Goal: Transaction & Acquisition: Purchase product/service

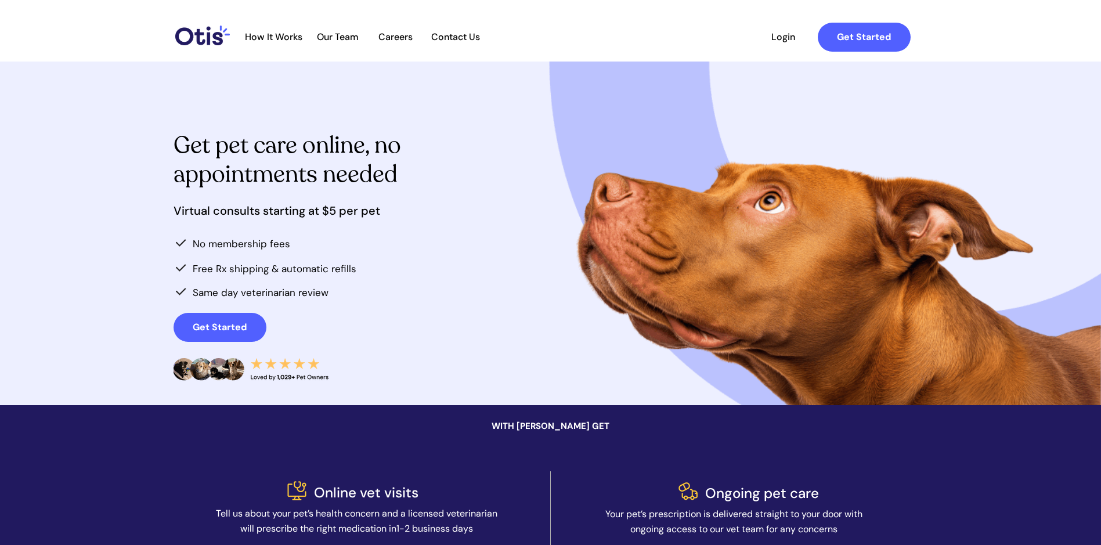
click at [791, 35] on span "Login" at bounding box center [783, 36] width 53 height 11
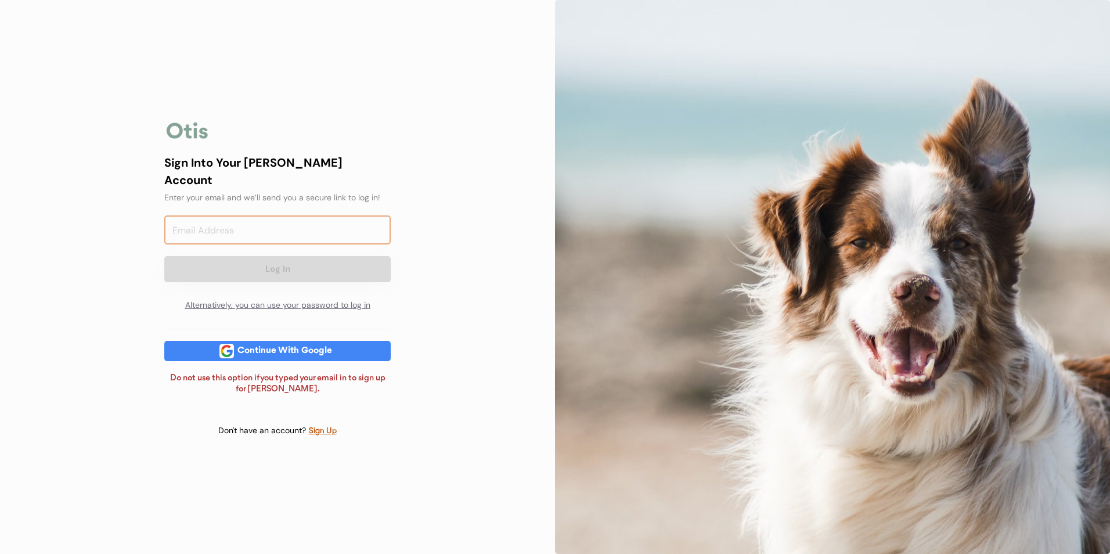
click at [215, 223] on input "email" at bounding box center [277, 229] width 226 height 29
type input "dlankford41@gmail.com"
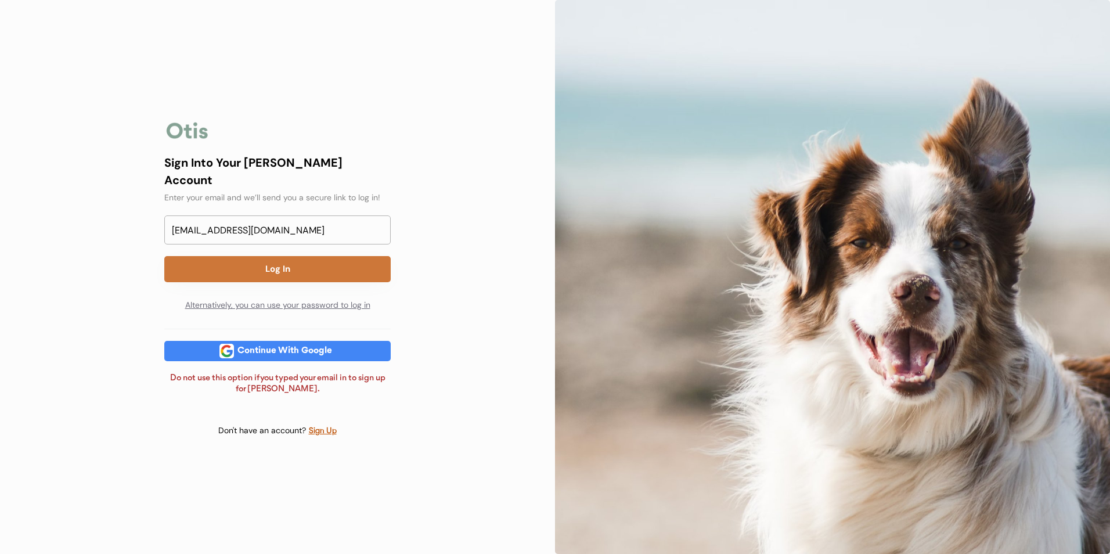
click at [255, 257] on button "Log In" at bounding box center [277, 269] width 226 height 26
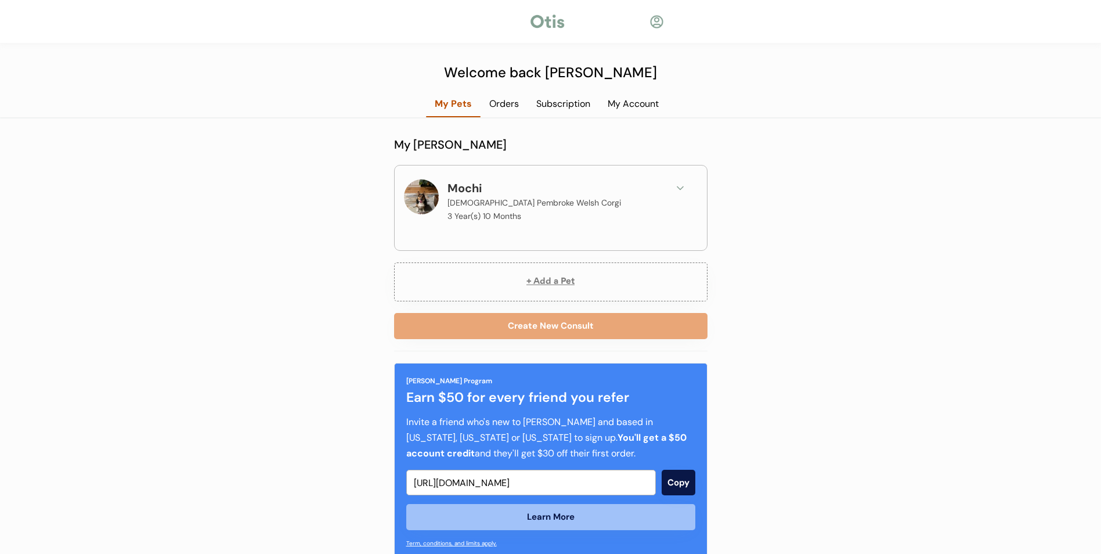
click at [563, 283] on button "+ Add a Pet" at bounding box center [550, 281] width 313 height 39
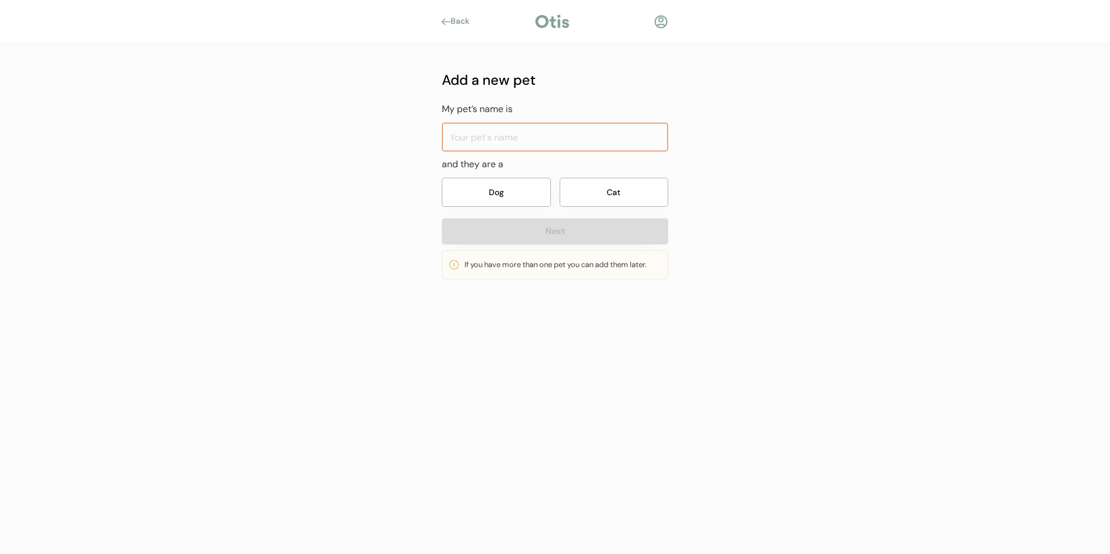
click at [544, 135] on input "input" at bounding box center [555, 136] width 226 height 29
type input "Tuck"
click at [504, 197] on button "Dog" at bounding box center [496, 192] width 109 height 29
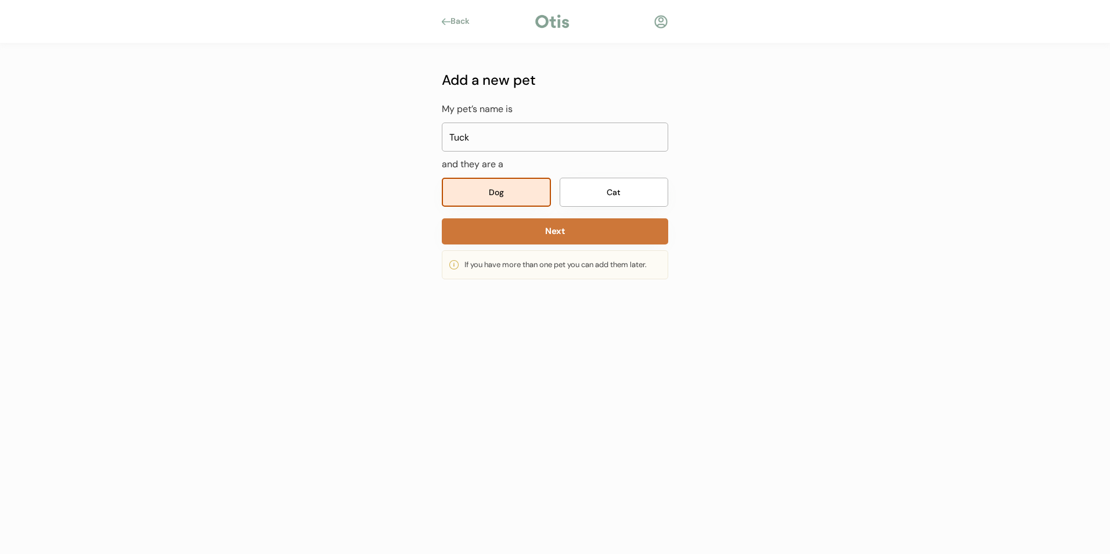
click at [506, 226] on button "Next" at bounding box center [555, 231] width 226 height 26
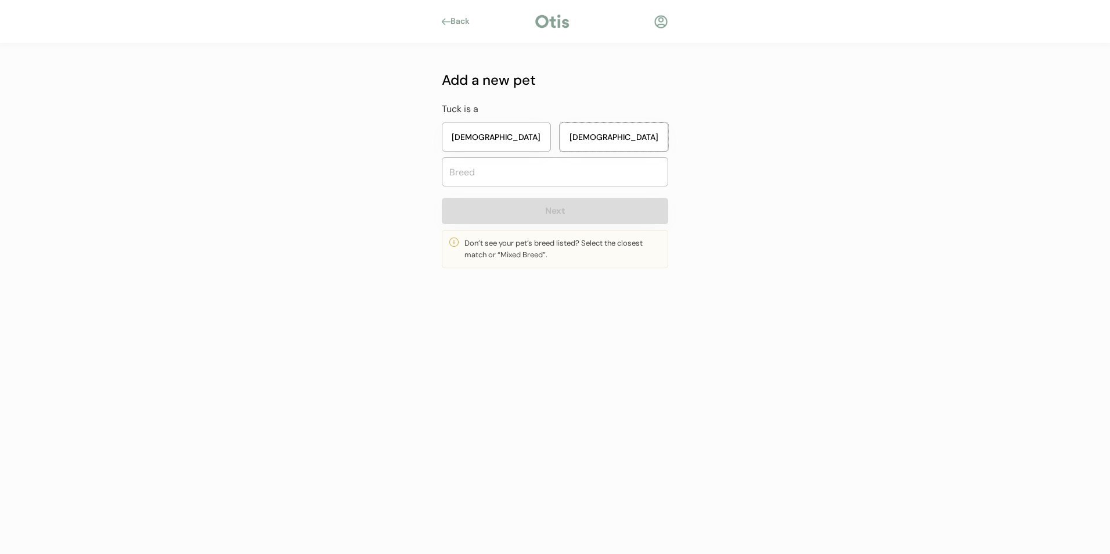
click at [636, 124] on button "Male" at bounding box center [614, 136] width 109 height 29
click at [603, 167] on input "text" at bounding box center [555, 171] width 226 height 29
type input "Cowboy Corgi"
click at [559, 217] on button "Next" at bounding box center [555, 211] width 226 height 26
click at [563, 178] on input "text" at bounding box center [555, 171] width 226 height 29
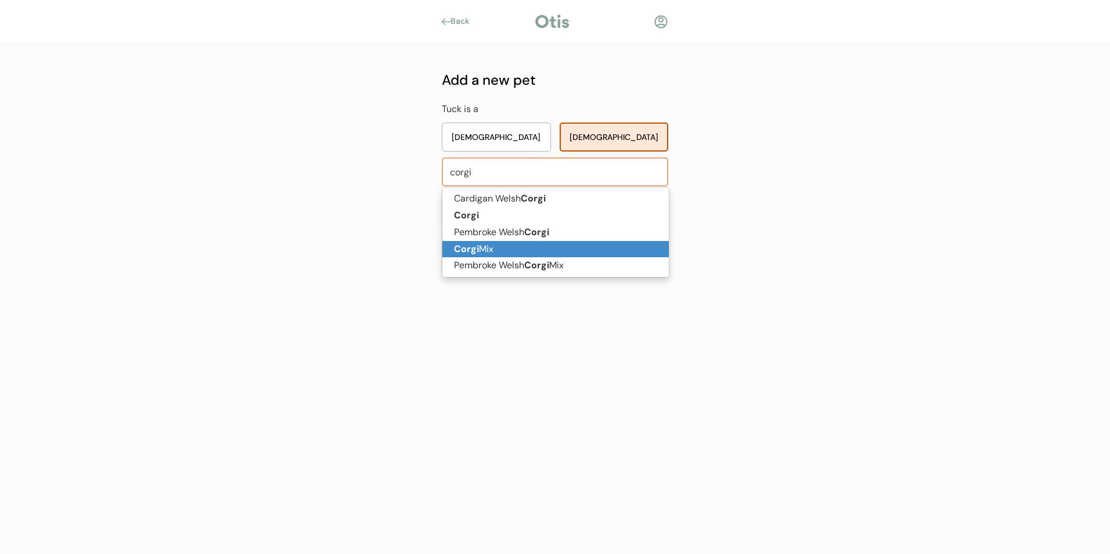
click at [499, 243] on p "Corgi Mix" at bounding box center [555, 249] width 226 height 17
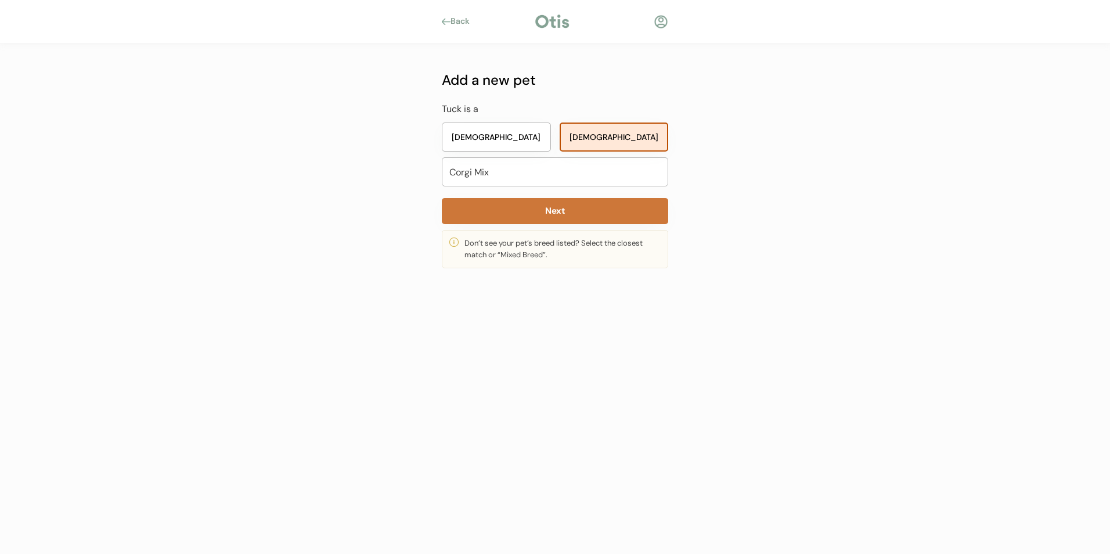
type input "Corgi Mix"
click at [529, 202] on button "Next" at bounding box center [555, 211] width 226 height 26
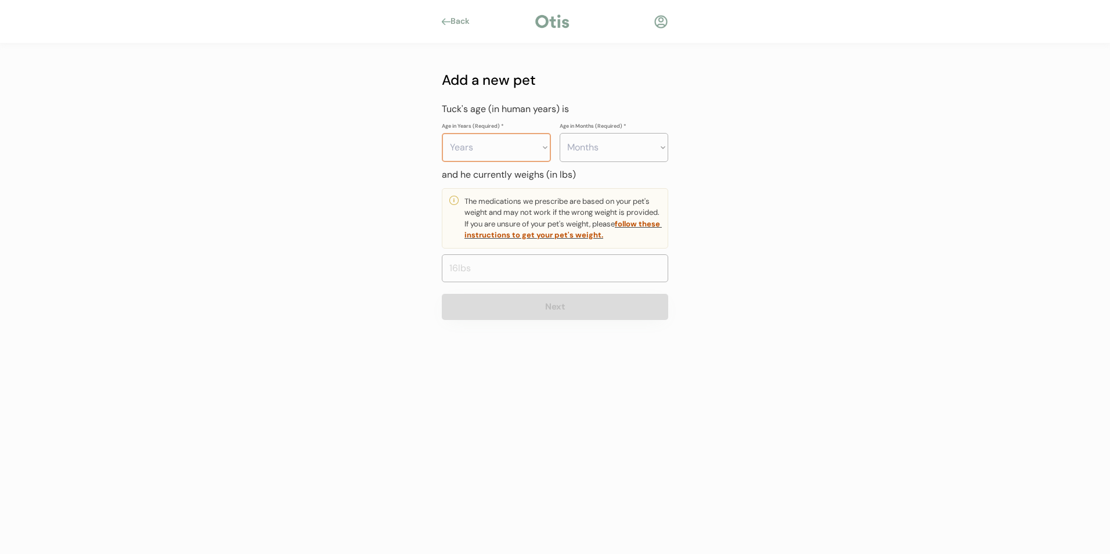
click at [514, 154] on select "Years 0 1 2 3 4 5 6 7 8 9 10 11 12 13 14 15 16 17 18 19 20" at bounding box center [496, 147] width 109 height 29
select select "3"
click at [442, 133] on select "Years 0 1 2 3 4 5 6 7 8 9 10 11 12 13 14 15 16 17 18 19 20" at bounding box center [496, 147] width 109 height 29
click at [645, 150] on select "Months 0 1 2 3 4 5 6 7 8 9 10 11" at bounding box center [614, 147] width 109 height 29
select select "1"
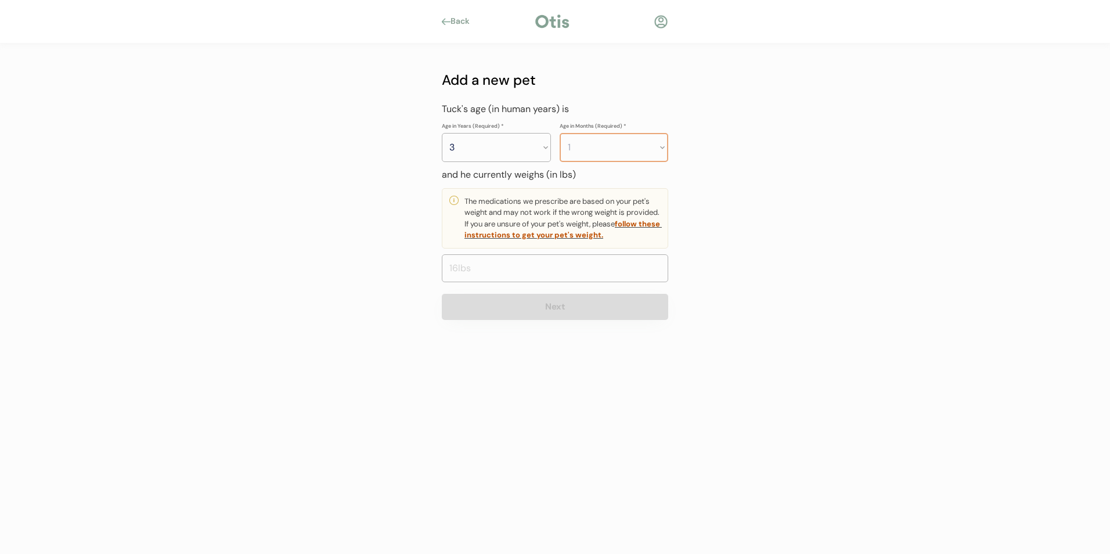
click at [560, 133] on select "Months 0 1 2 3 4 5 6 7 8 9 10 11" at bounding box center [614, 147] width 109 height 29
click at [481, 275] on input "input" at bounding box center [555, 268] width 226 height 28
type input "30.0"
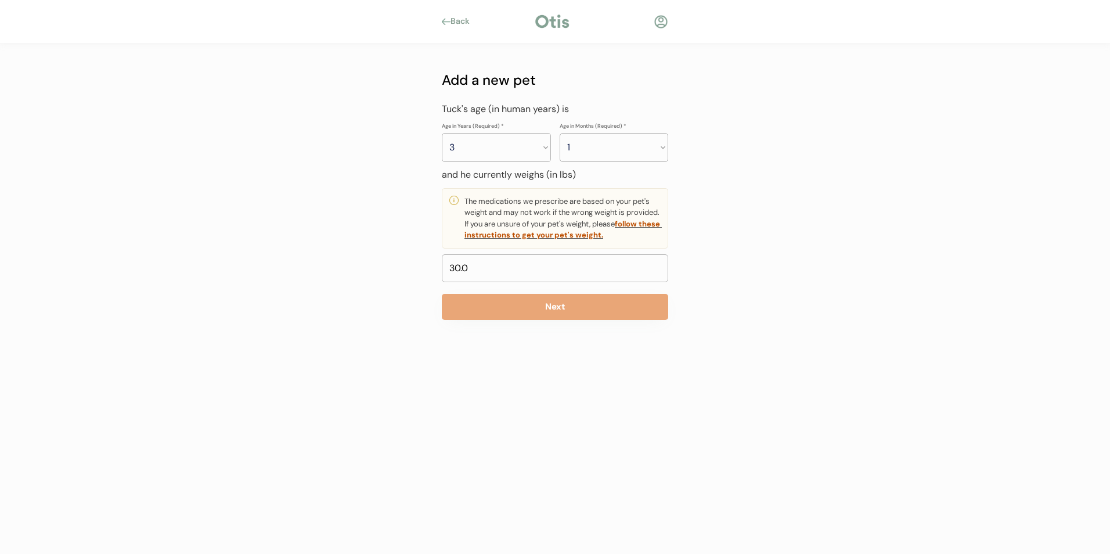
click at [390, 200] on div "Back Add a new pet My pet’s name is and they are a Dog Cat Next If you have mor…" at bounding box center [555, 277] width 1110 height 554
click at [490, 135] on select "Years 0 1 2 3 4 5 6 7 8 9 10 11 12 13 14 15 16 17 18 19 20" at bounding box center [496, 147] width 109 height 29
select select "2"
click at [442, 133] on select "Years 0 1 2 3 4 5 6 7 8 9 10 11 12 13 14 15 16 17 18 19 20" at bounding box center [496, 147] width 109 height 29
click at [598, 309] on button "Next" at bounding box center [555, 307] width 226 height 26
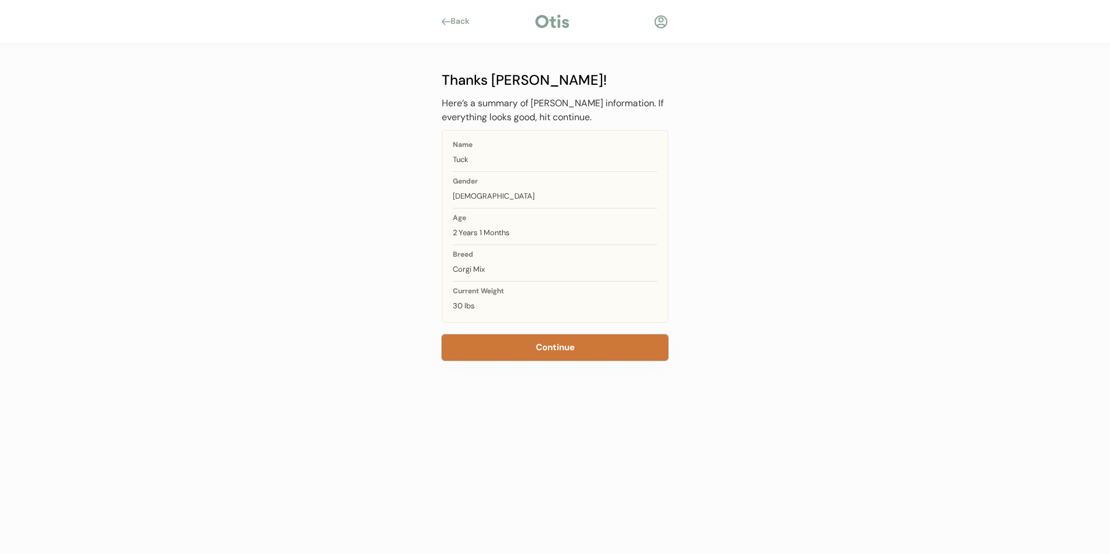
click at [552, 341] on button "Continue" at bounding box center [555, 347] width 226 height 26
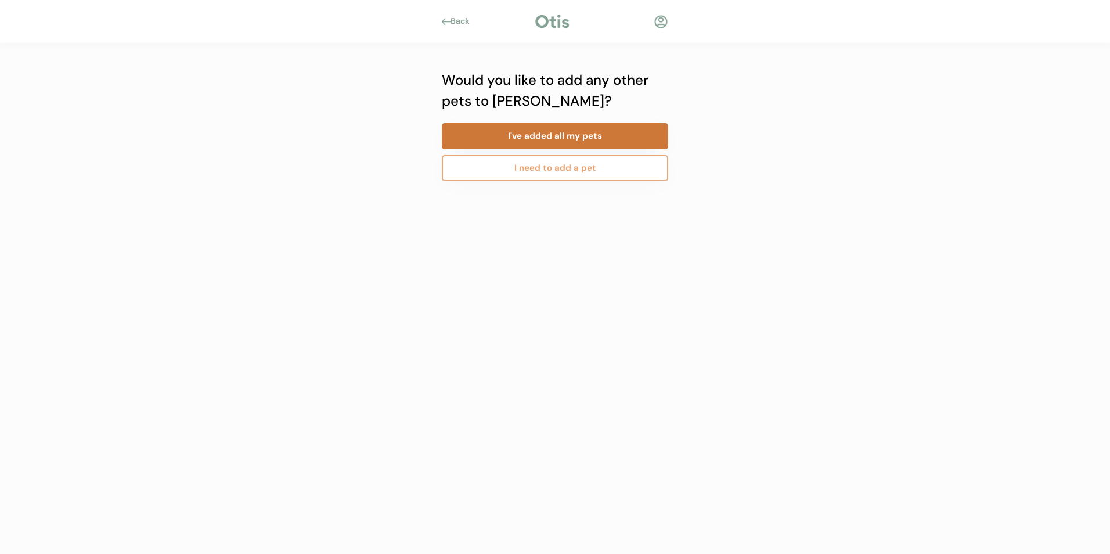
click at [562, 138] on button "I've added all my pets" at bounding box center [555, 136] width 226 height 26
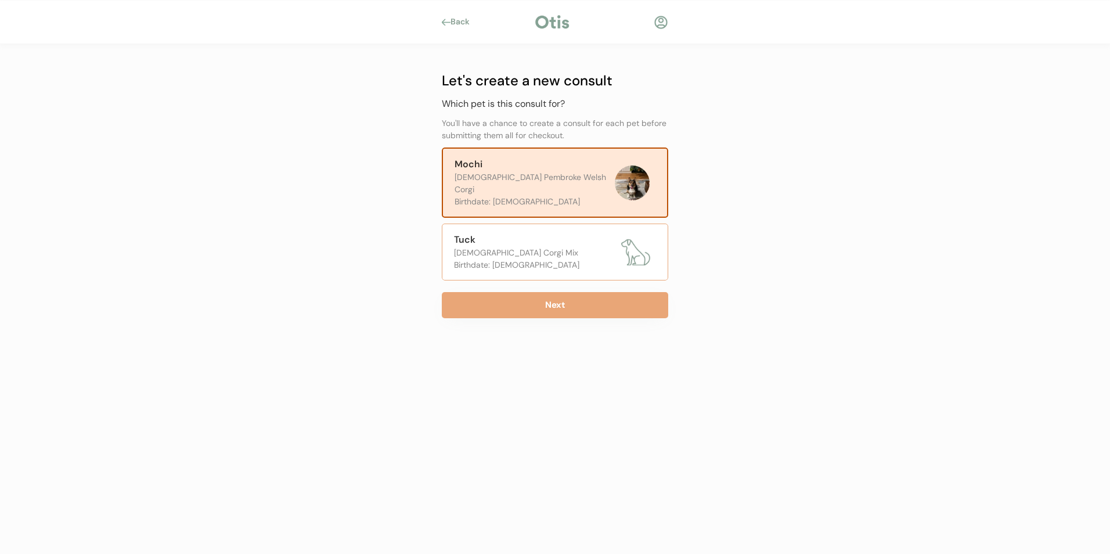
click at [529, 233] on div "Tuck" at bounding box center [534, 240] width 161 height 14
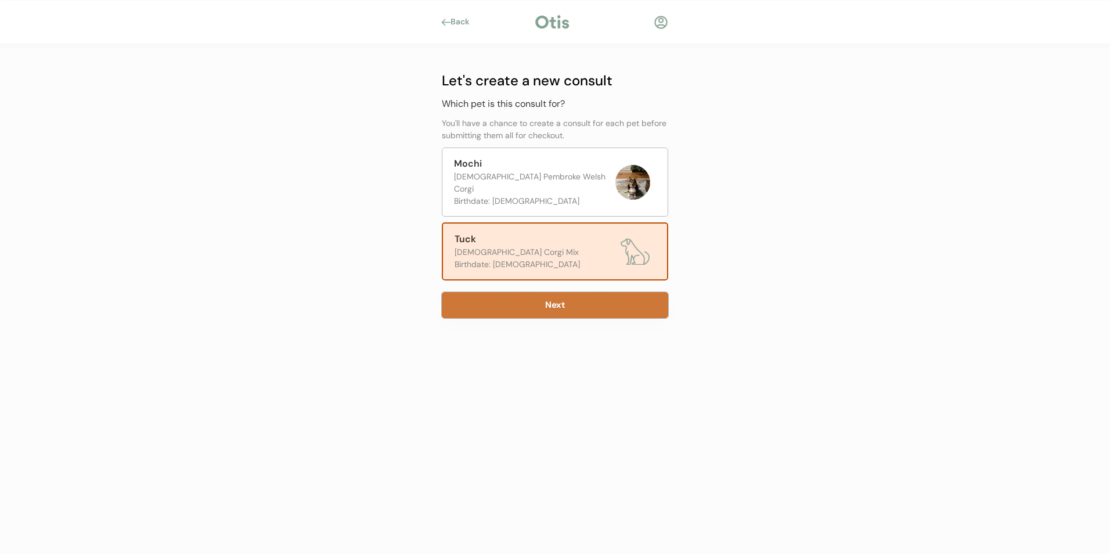
click at [530, 295] on button "Next" at bounding box center [555, 305] width 226 height 26
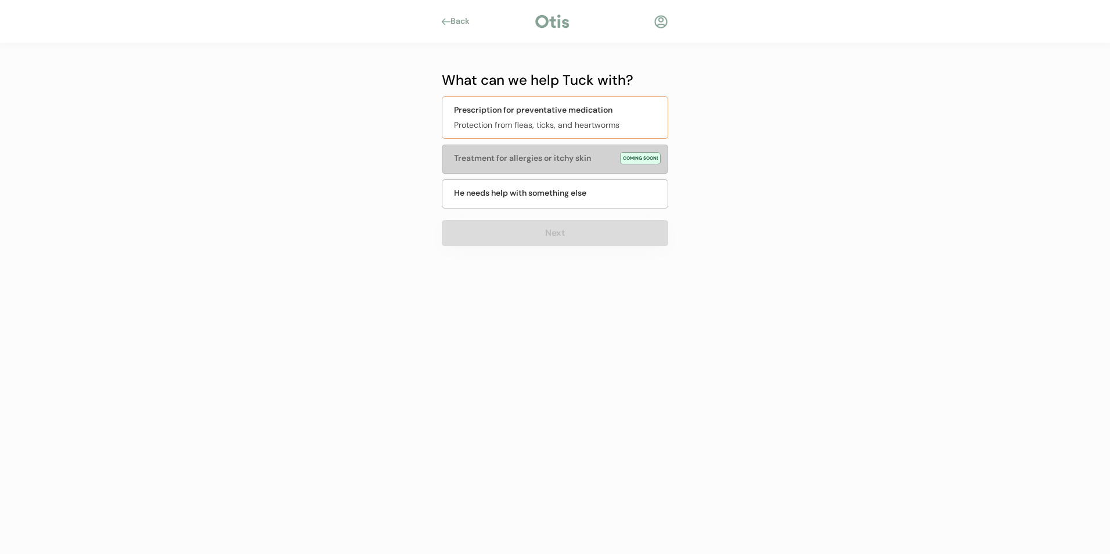
click at [558, 110] on div "Prescription for preventative medication" at bounding box center [533, 110] width 158 height 12
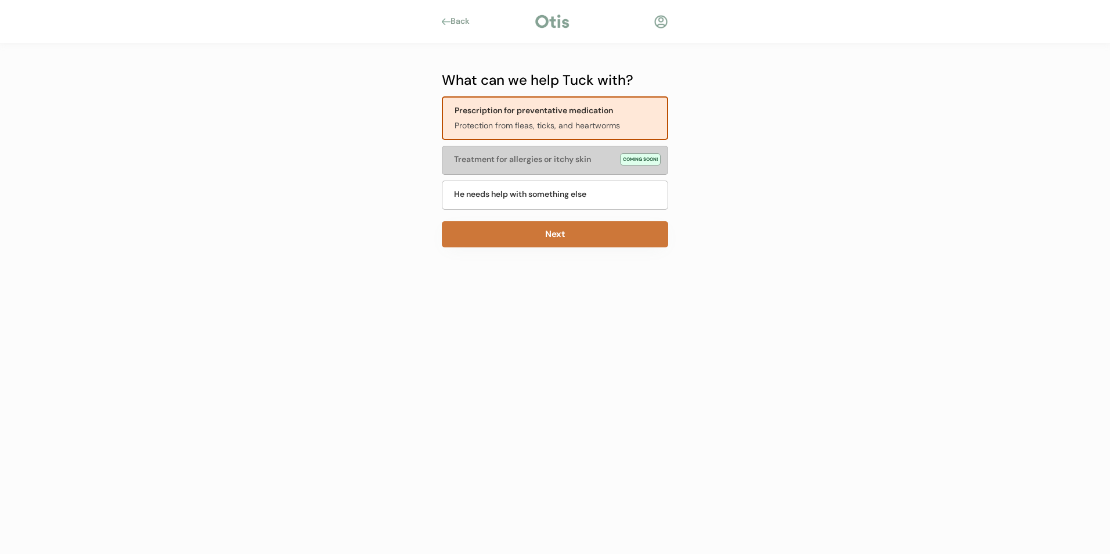
click at [546, 235] on button "Next" at bounding box center [555, 234] width 226 height 26
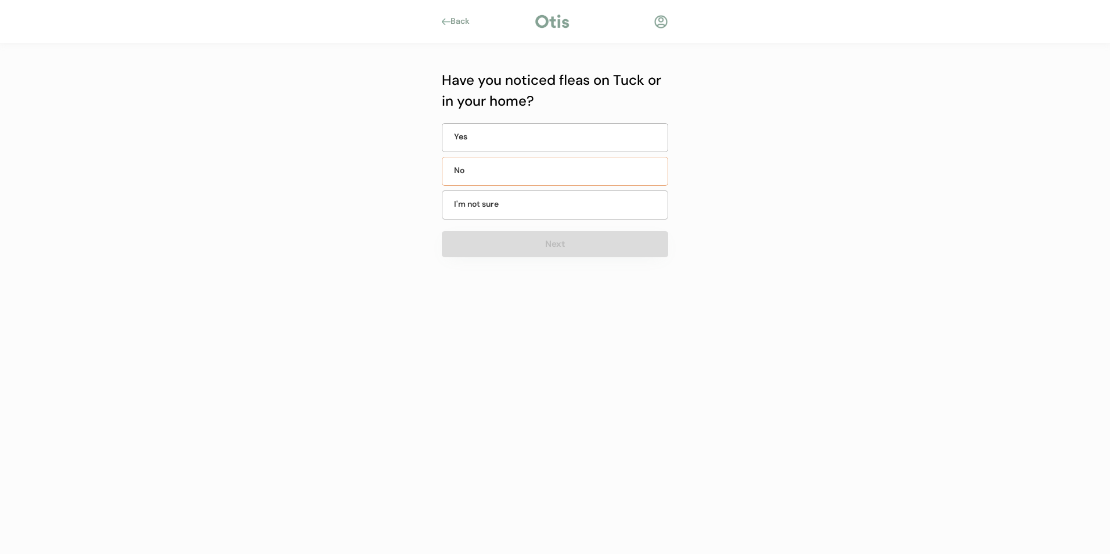
click at [484, 168] on div "No" at bounding box center [483, 170] width 58 height 12
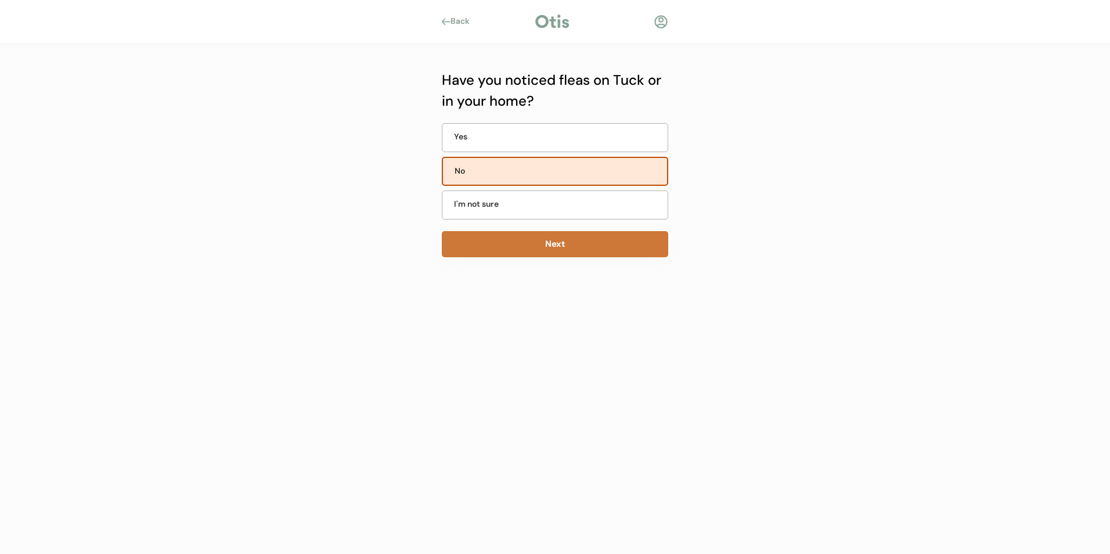
click at [490, 237] on button "Next" at bounding box center [555, 244] width 226 height 26
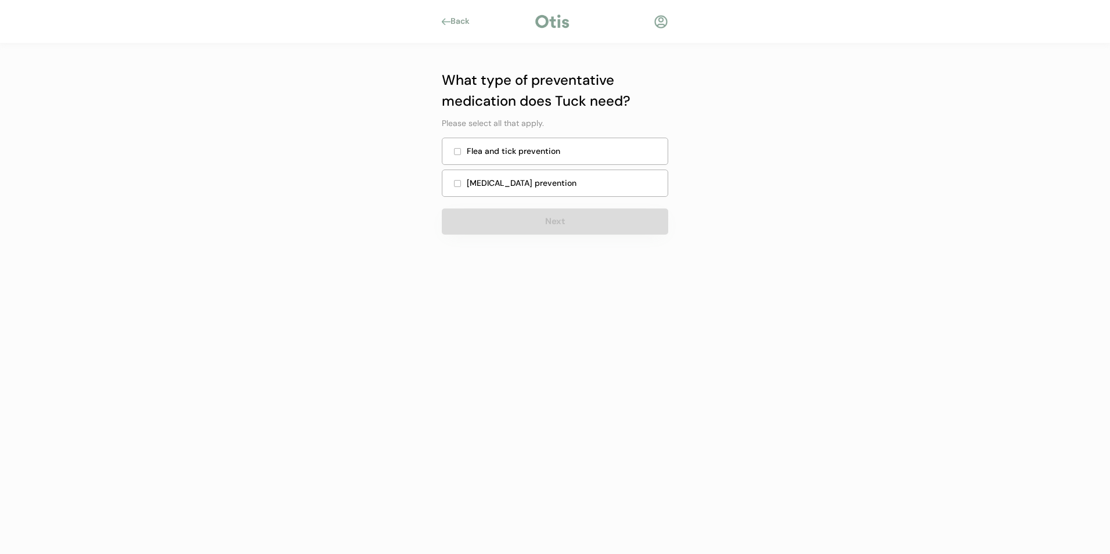
click at [471, 151] on div "Flea and tick prevention" at bounding box center [564, 151] width 194 height 12
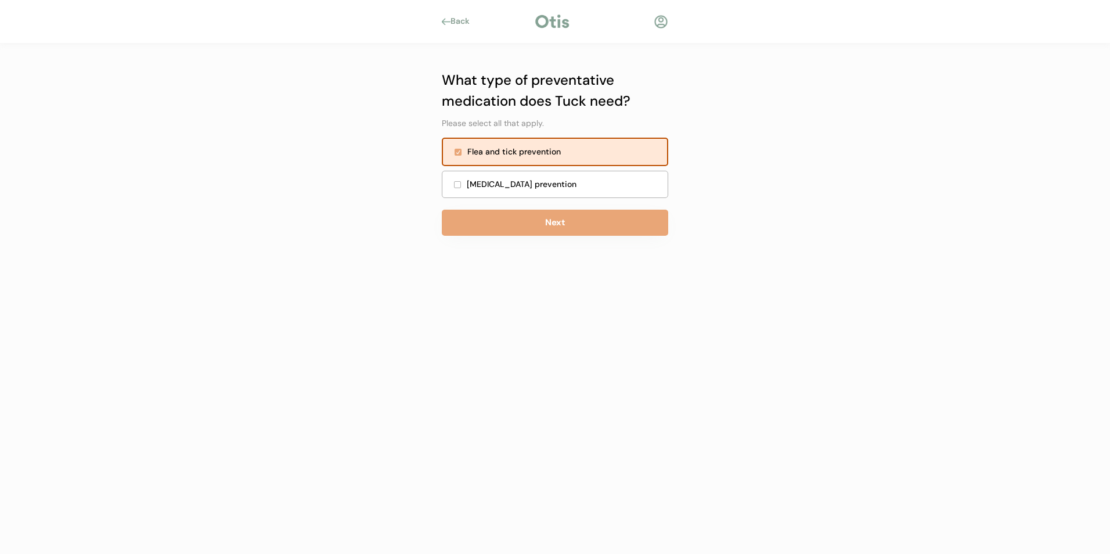
click at [470, 182] on div "Heartworm prevention" at bounding box center [564, 184] width 194 height 12
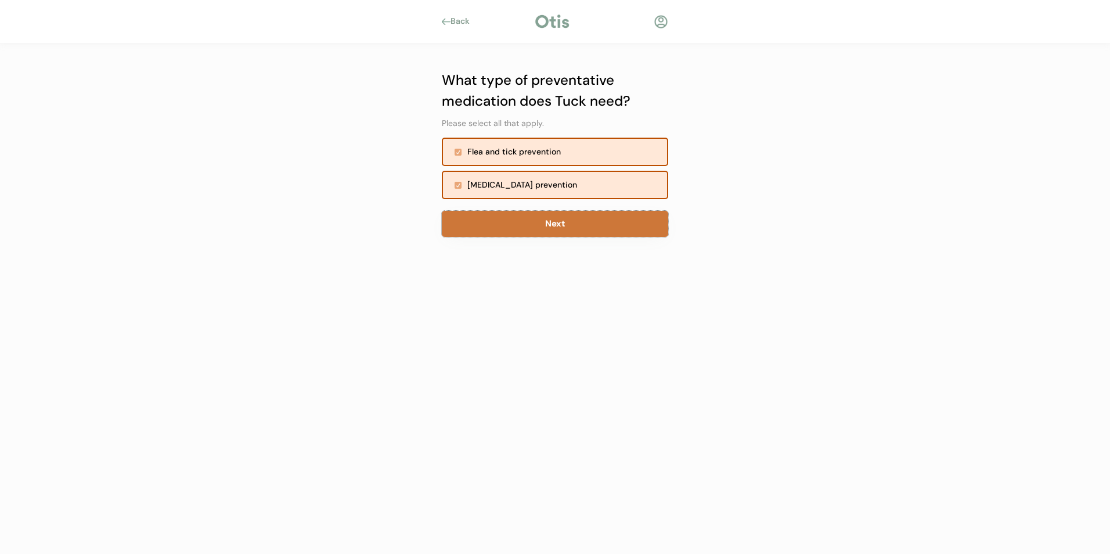
click at [480, 221] on button "Next" at bounding box center [555, 224] width 226 height 26
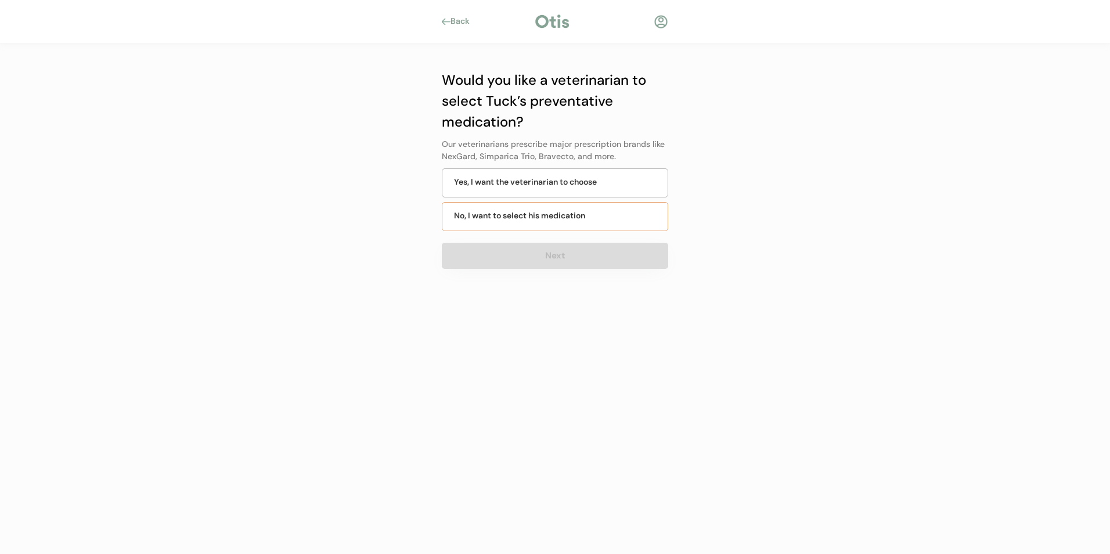
click at [531, 218] on div "No, I want to select his medication" at bounding box center [519, 216] width 131 height 12
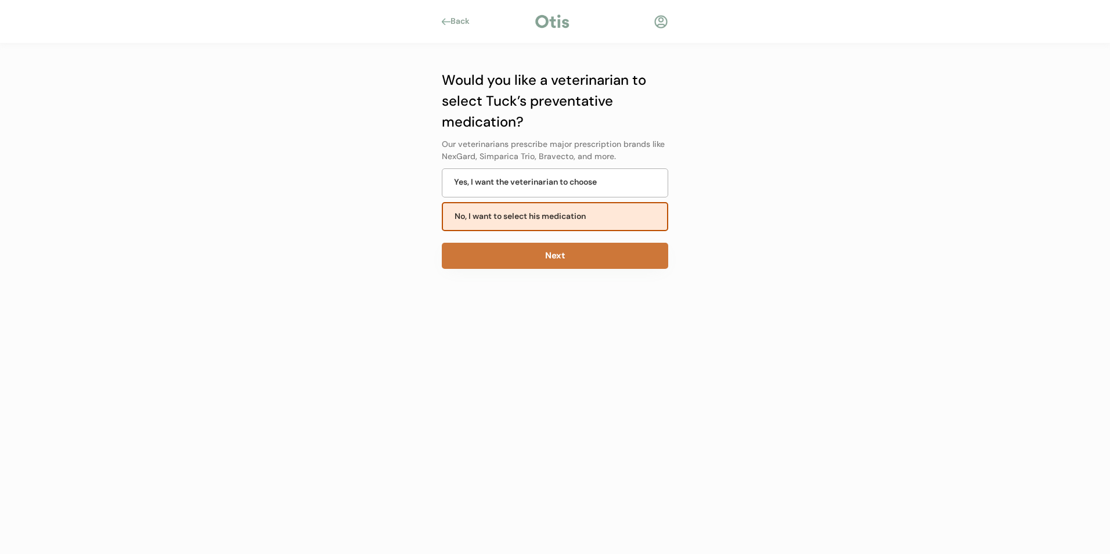
click at [541, 251] on button "Next" at bounding box center [555, 256] width 226 height 26
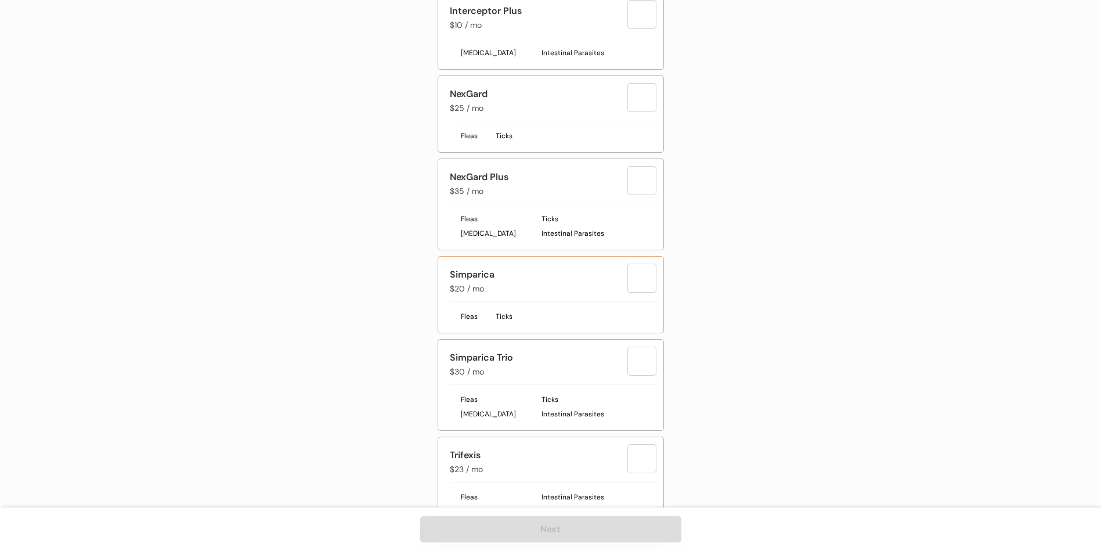
scroll to position [638, 0]
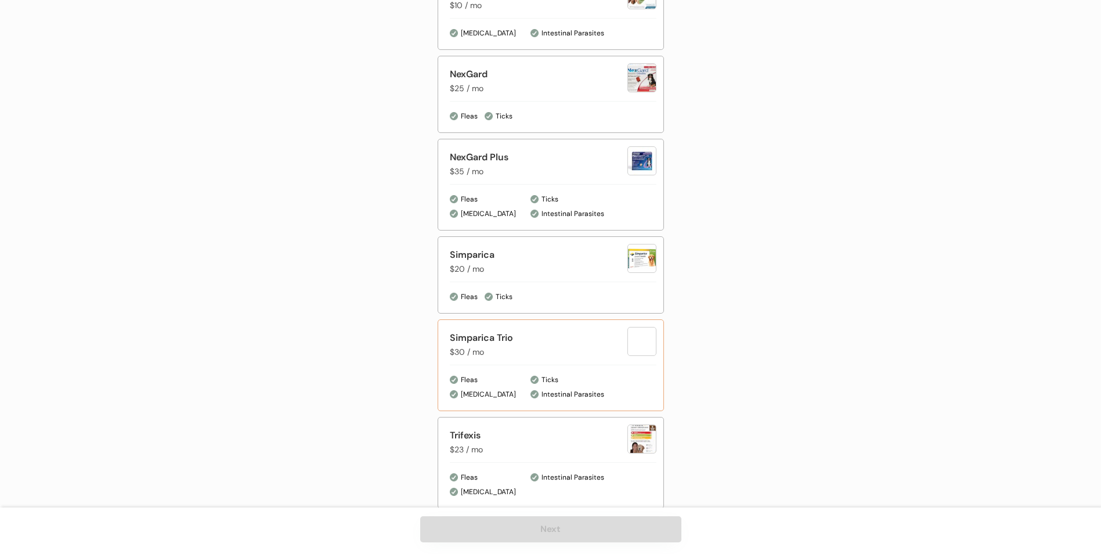
click at [518, 344] on div "Simparica Trio" at bounding box center [539, 338] width 178 height 14
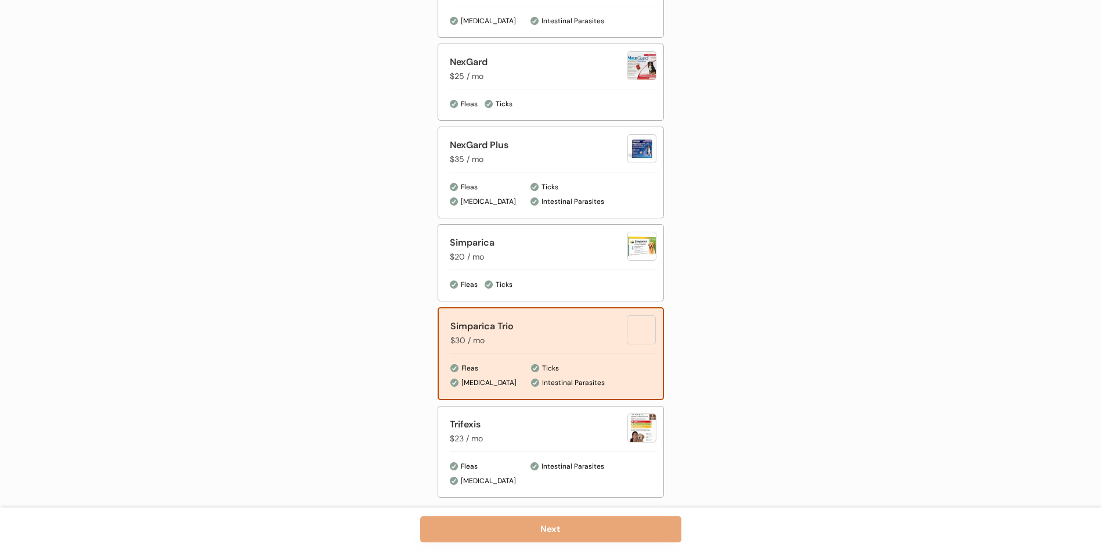
scroll to position [654, 0]
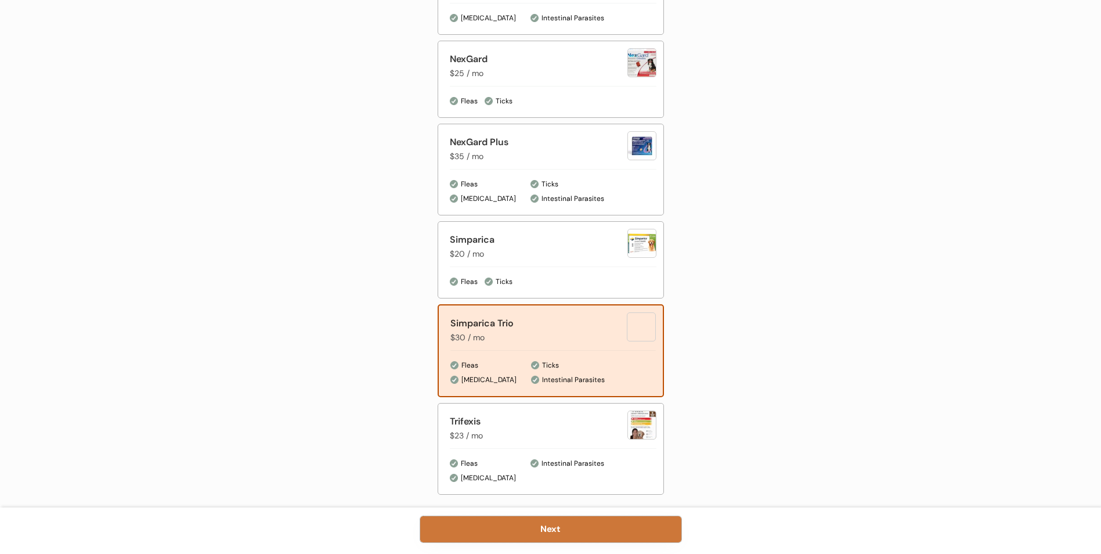
click at [497, 532] on button "Next" at bounding box center [550, 529] width 261 height 26
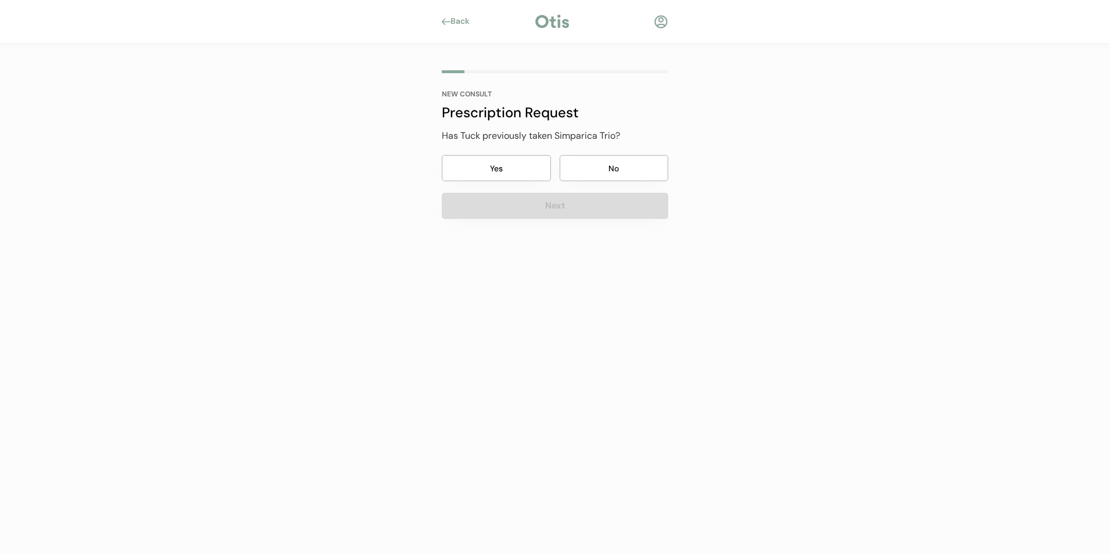
click at [522, 164] on button "Yes" at bounding box center [496, 168] width 109 height 26
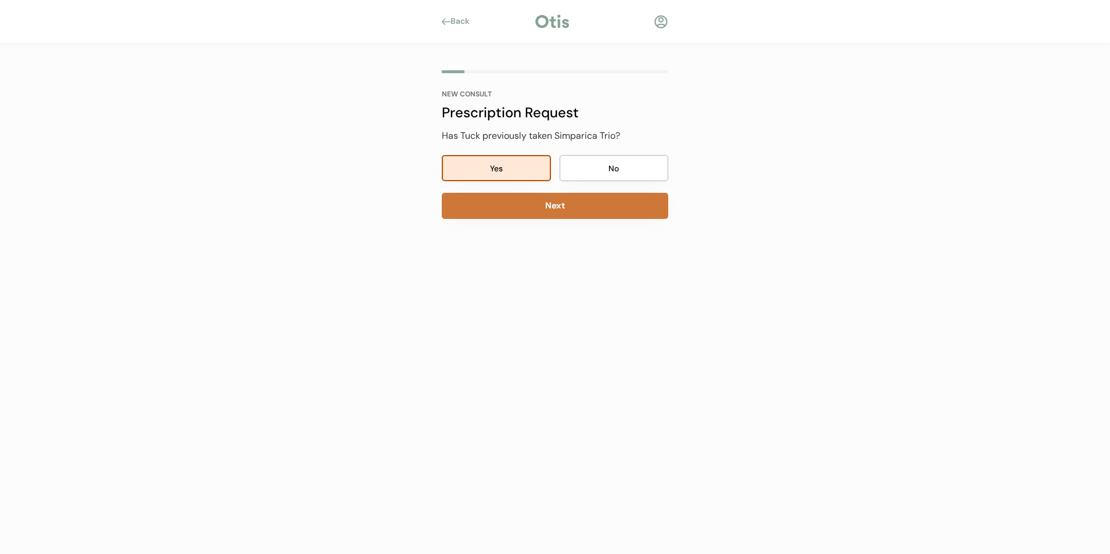
click at [532, 205] on button "Next" at bounding box center [555, 206] width 226 height 26
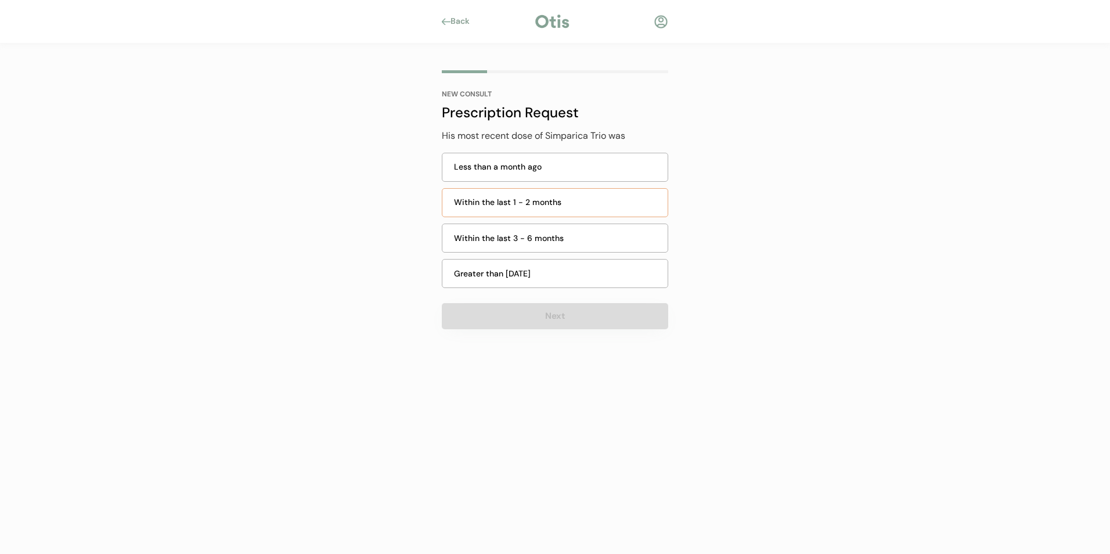
click at [526, 196] on div "Within the last 1 - 2 months" at bounding box center [557, 202] width 207 height 12
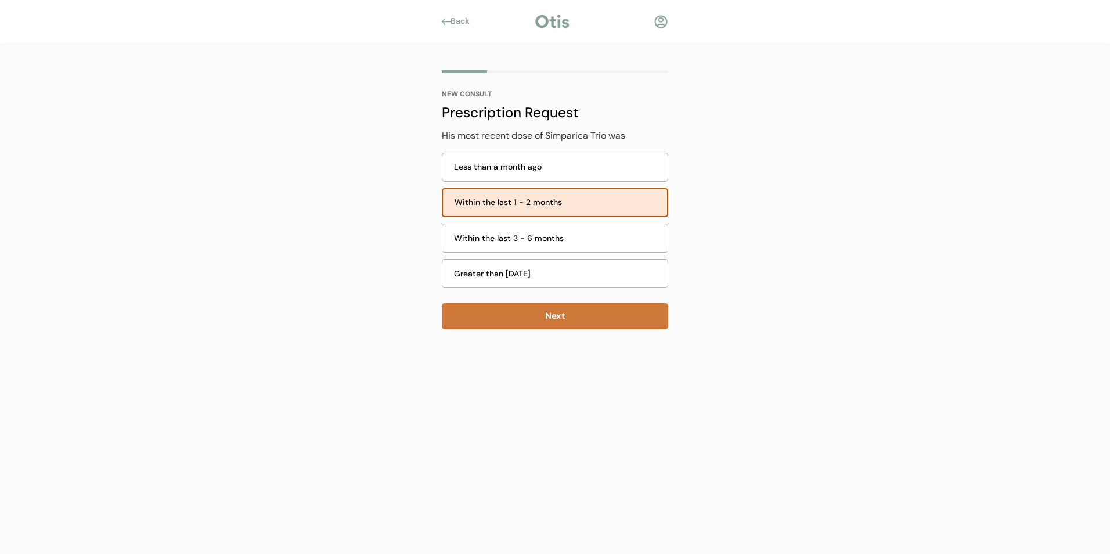
click at [519, 319] on button "Next" at bounding box center [555, 316] width 226 height 26
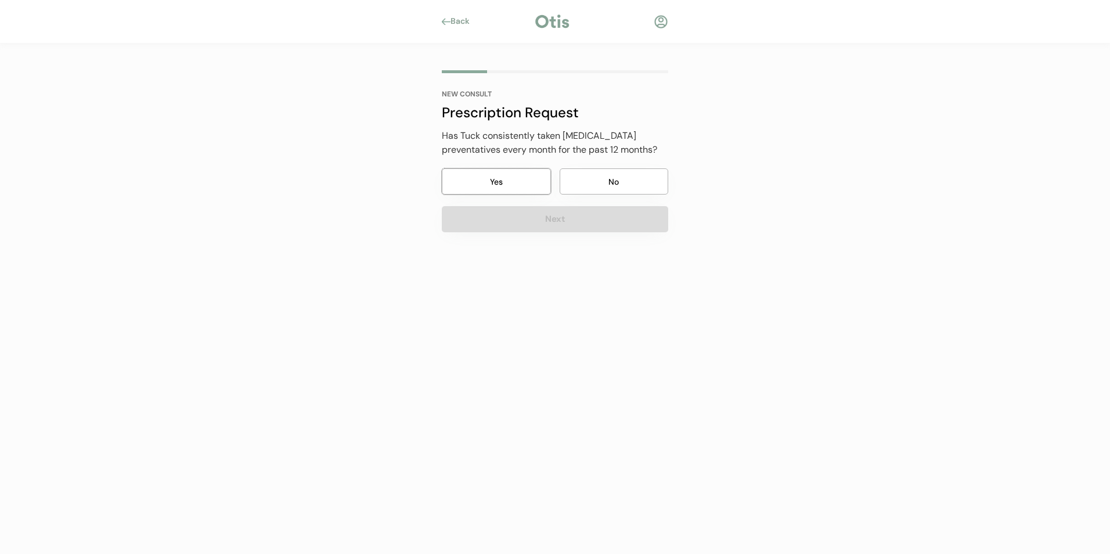
click at [516, 182] on button "Yes" at bounding box center [496, 181] width 109 height 26
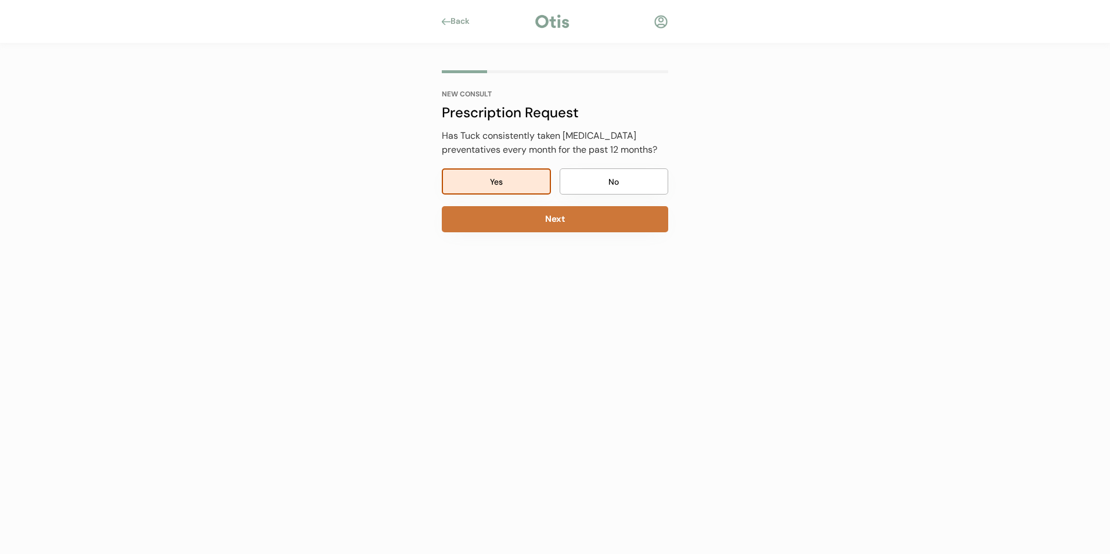
click at [539, 225] on button "Next" at bounding box center [555, 219] width 226 height 26
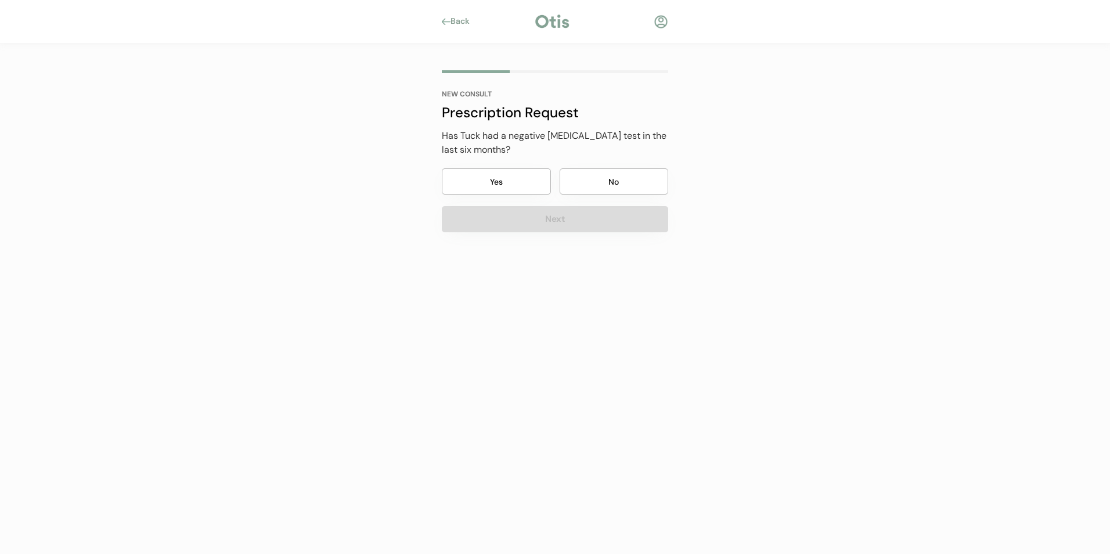
click at [582, 179] on button "No" at bounding box center [614, 181] width 109 height 26
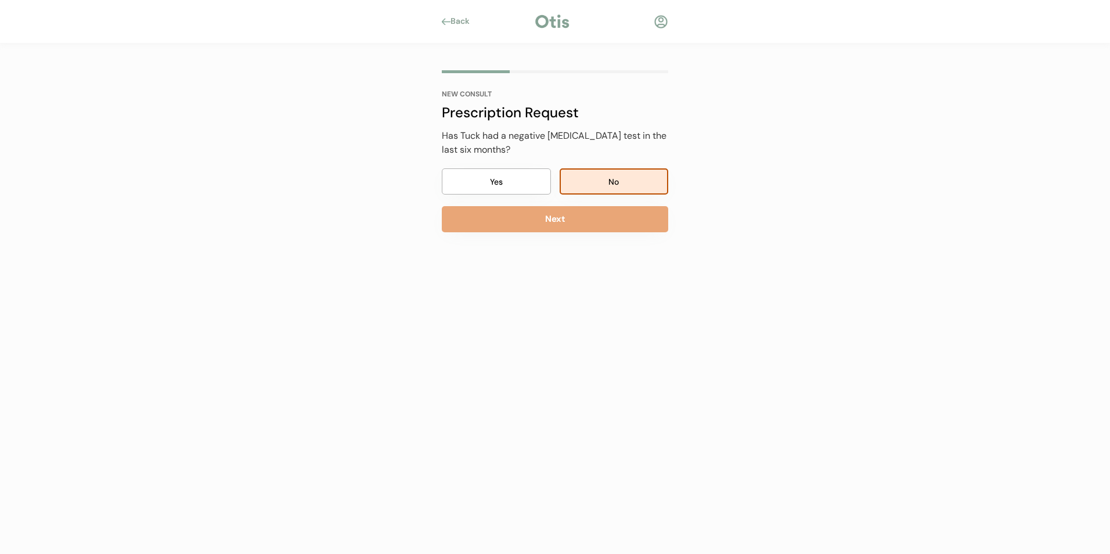
click at [559, 233] on div "NEW CONSULT Prescription Request Has Tuck previously taken Simparica Trio? Yes …" at bounding box center [554, 189] width 261 height 290
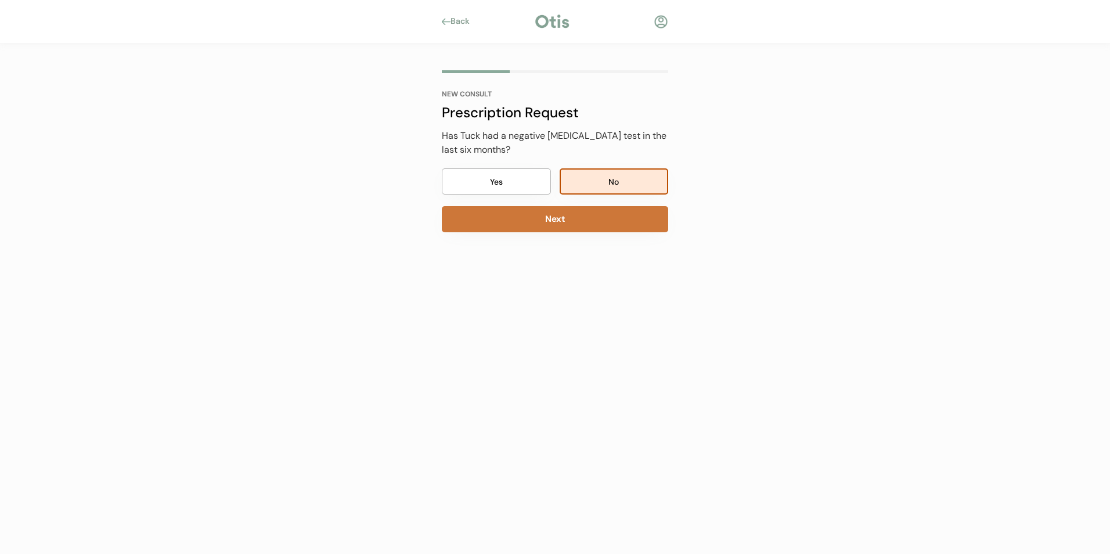
click at [561, 218] on button "Next" at bounding box center [555, 219] width 226 height 26
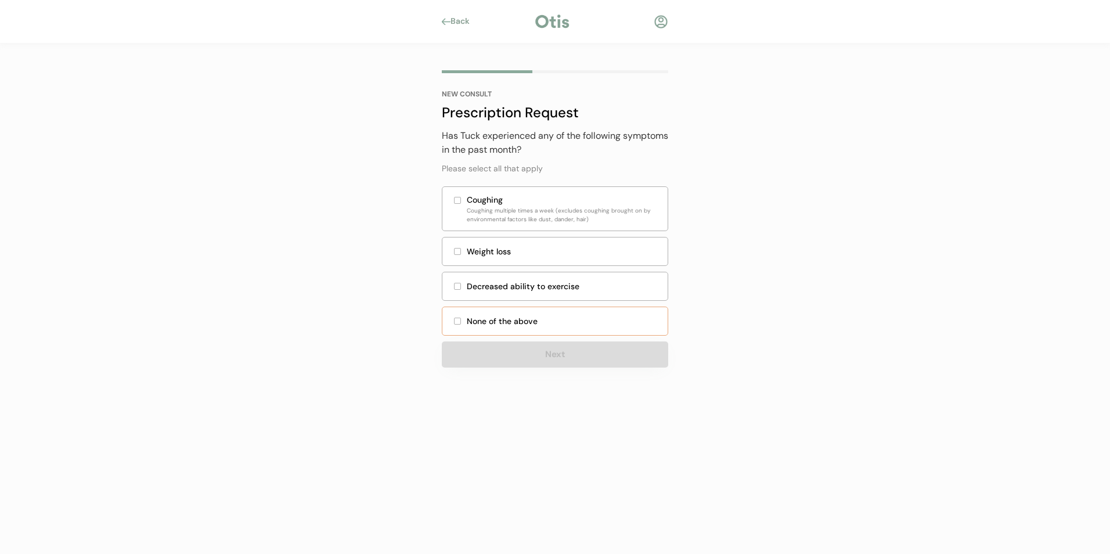
click at [495, 318] on div "None of the above" at bounding box center [564, 321] width 194 height 12
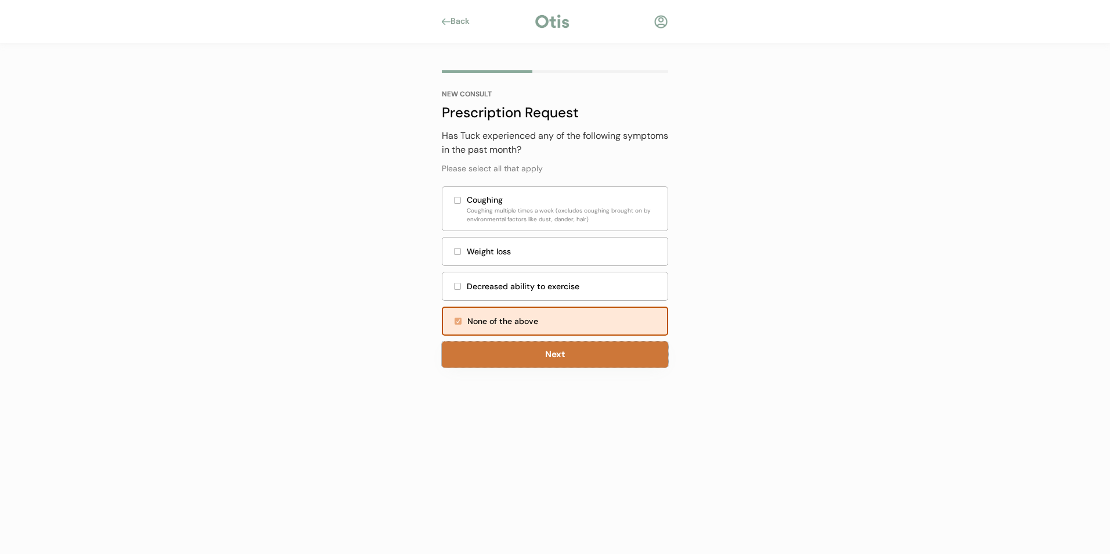
click at [482, 360] on button "Next" at bounding box center [555, 354] width 226 height 26
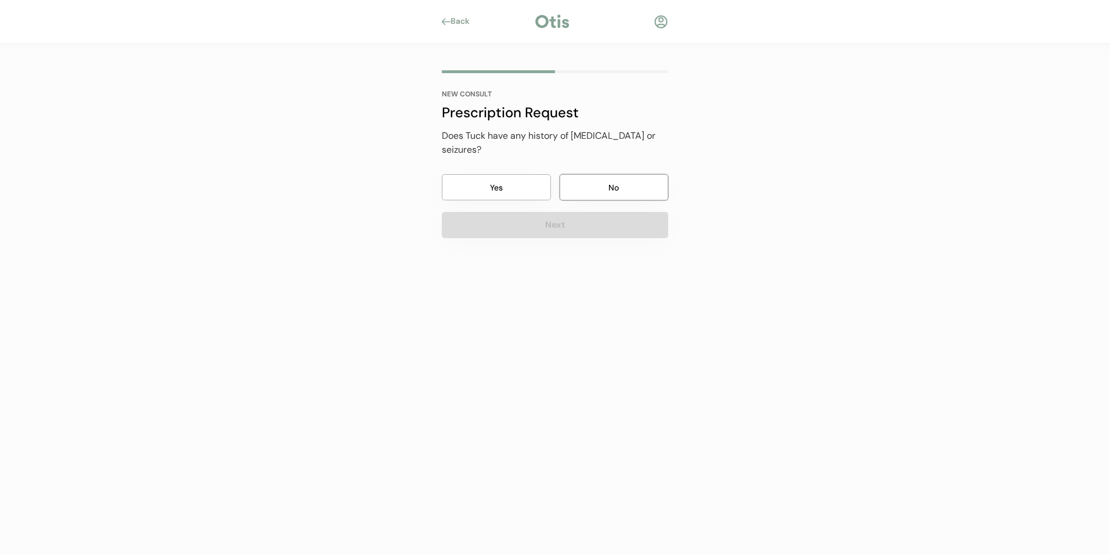
click at [608, 176] on button "No" at bounding box center [614, 187] width 109 height 26
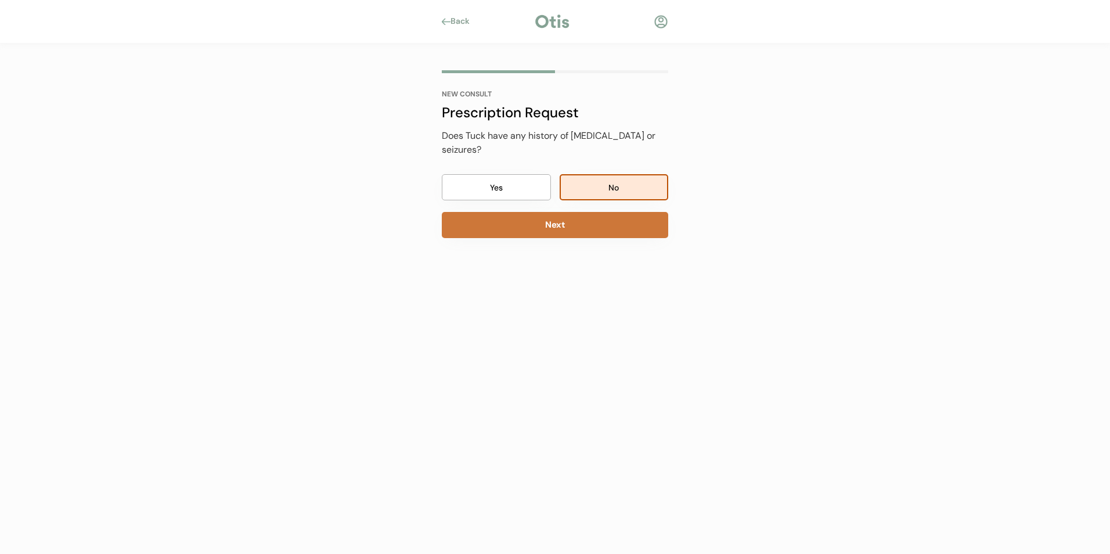
click at [594, 212] on button "Next" at bounding box center [555, 225] width 226 height 26
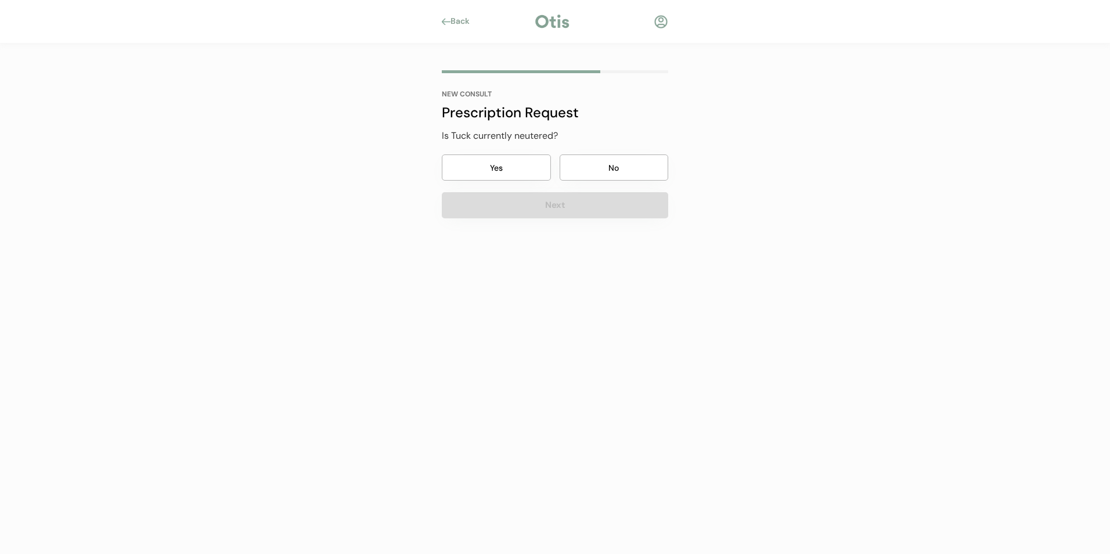
click at [499, 161] on button "Yes" at bounding box center [496, 167] width 109 height 26
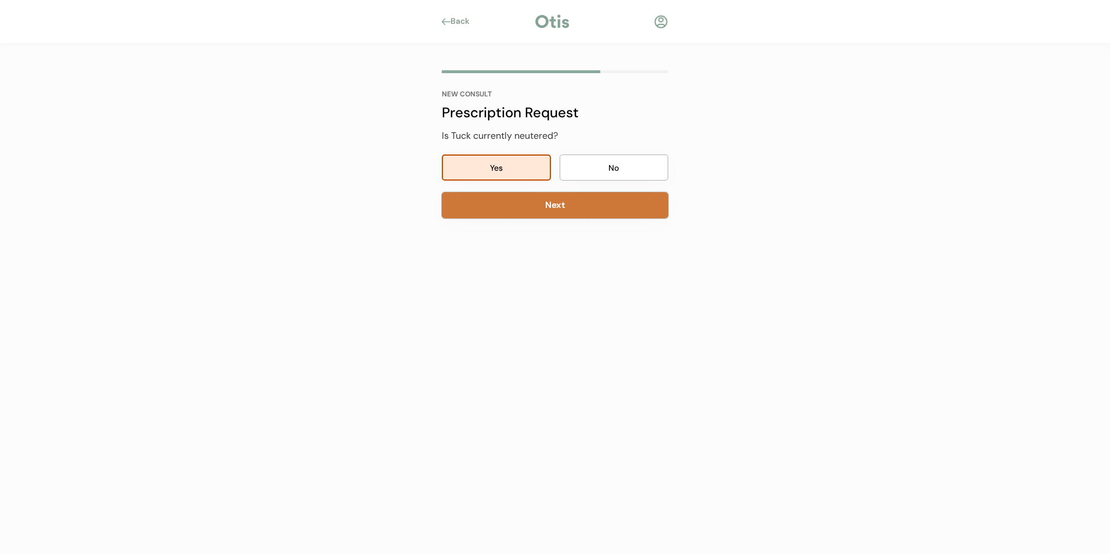
click at [507, 208] on button "Next" at bounding box center [555, 205] width 226 height 26
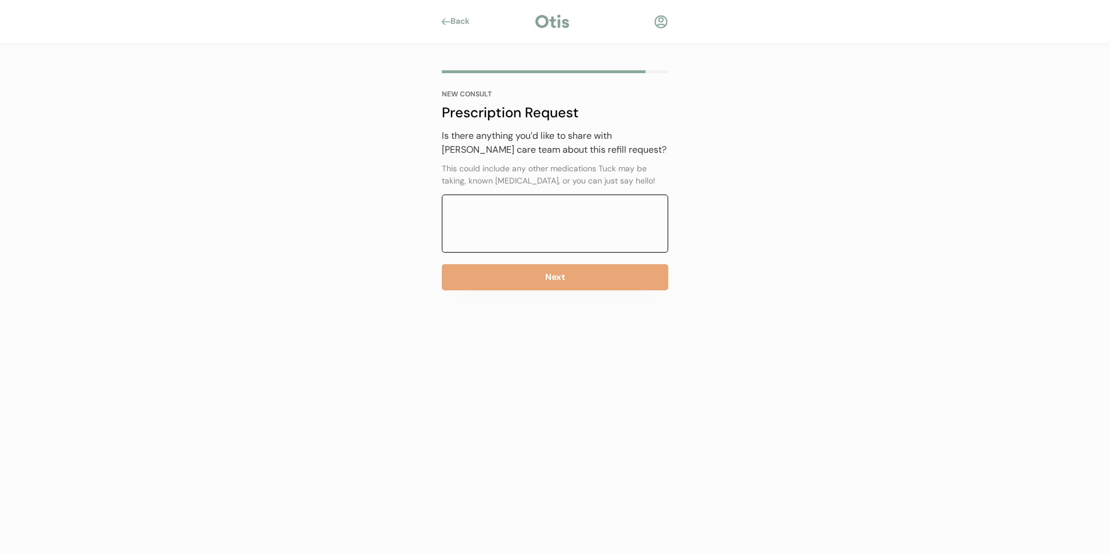
click at [571, 232] on textarea at bounding box center [555, 223] width 226 height 58
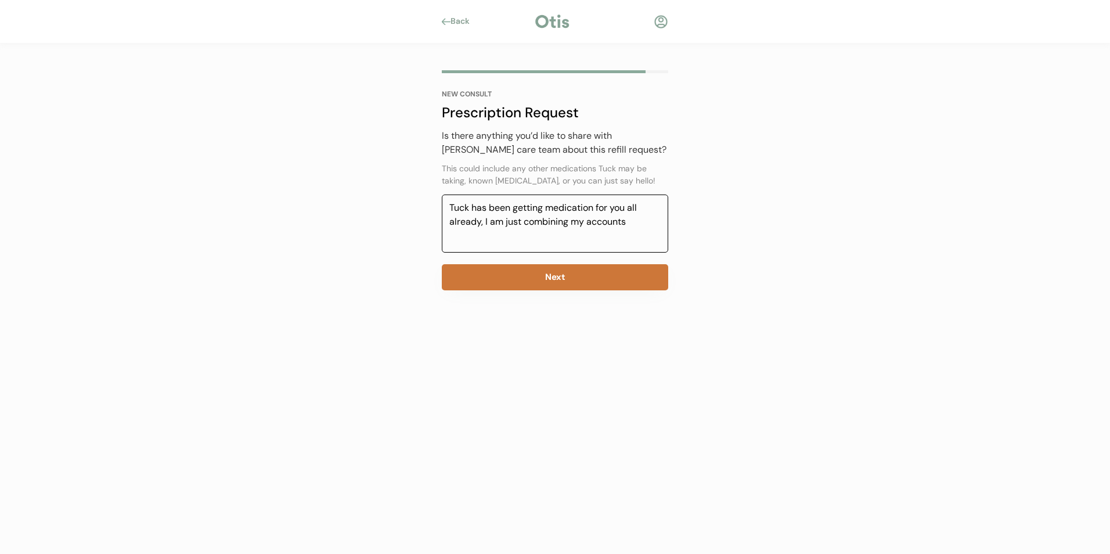
type textarea "Tuck has been getting medication for you all already, I am just combining my ac…"
click at [575, 283] on button "Next" at bounding box center [555, 277] width 226 height 26
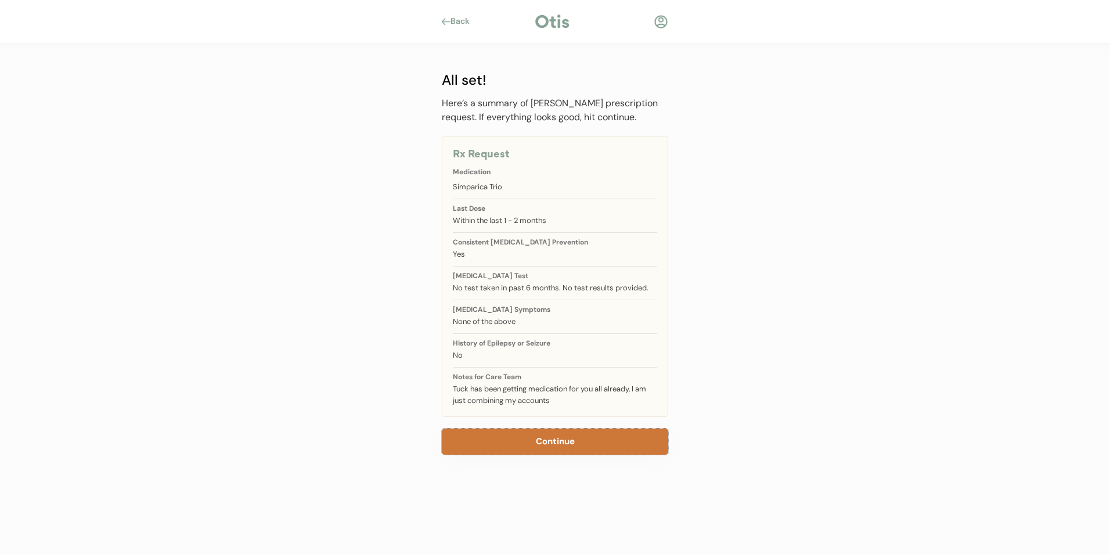
click at [583, 433] on button "Continue" at bounding box center [555, 441] width 226 height 26
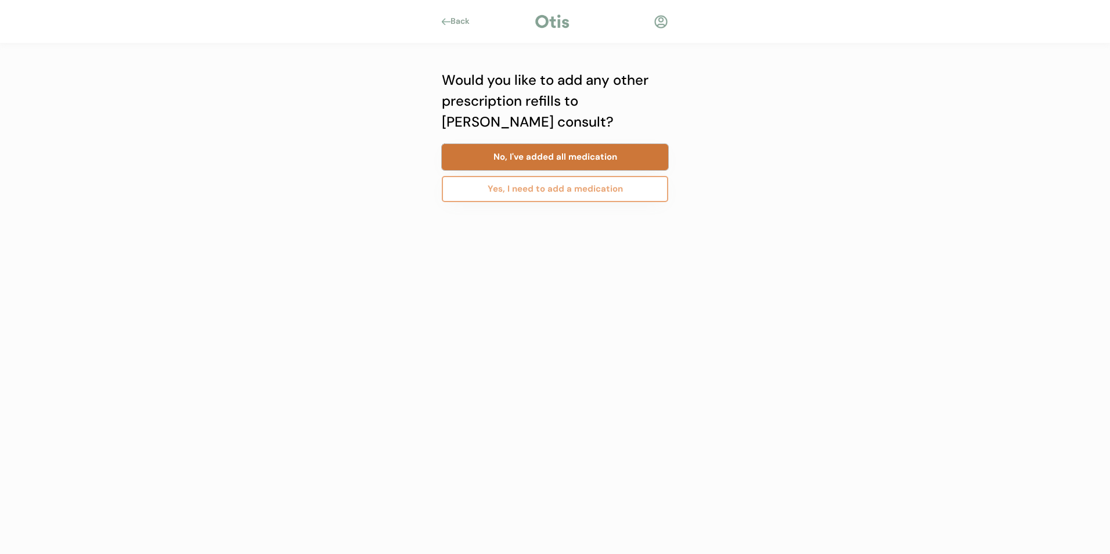
click at [533, 158] on button "No, I've added all medication" at bounding box center [555, 157] width 226 height 26
click at [535, 157] on button "No, I've added all consults" at bounding box center [555, 157] width 226 height 26
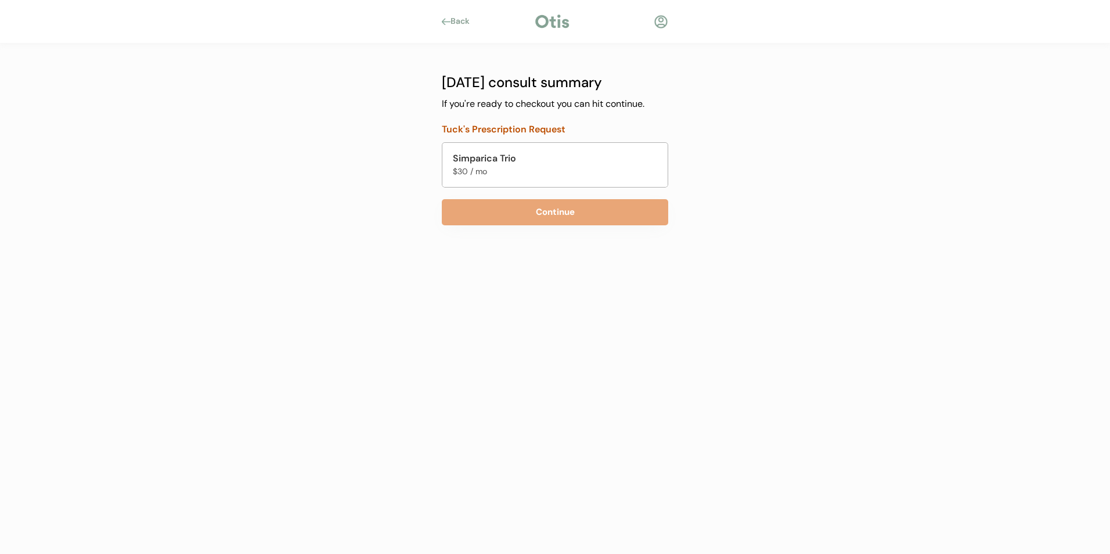
click at [537, 158] on div "Simparica Trio" at bounding box center [511, 158] width 116 height 14
click at [525, 209] on button "Continue" at bounding box center [555, 212] width 226 height 26
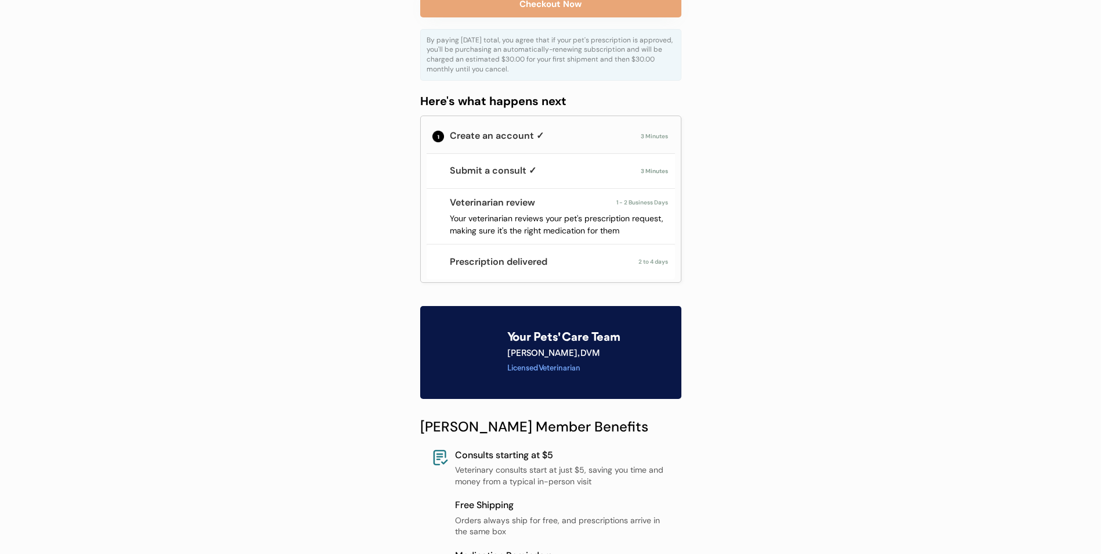
scroll to position [157, 0]
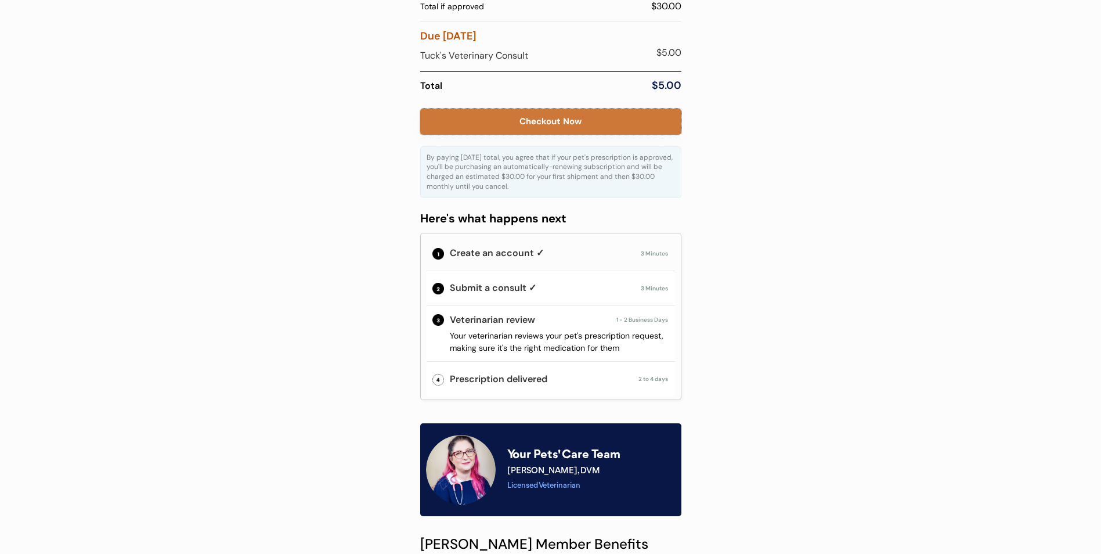
click at [558, 126] on button "Checkout Now" at bounding box center [550, 122] width 261 height 26
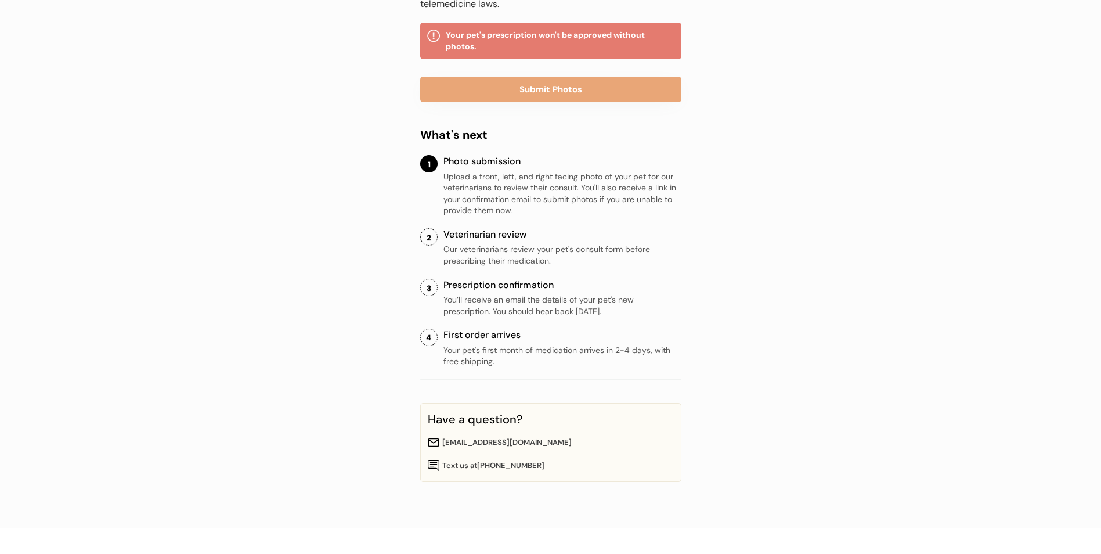
scroll to position [139, 0]
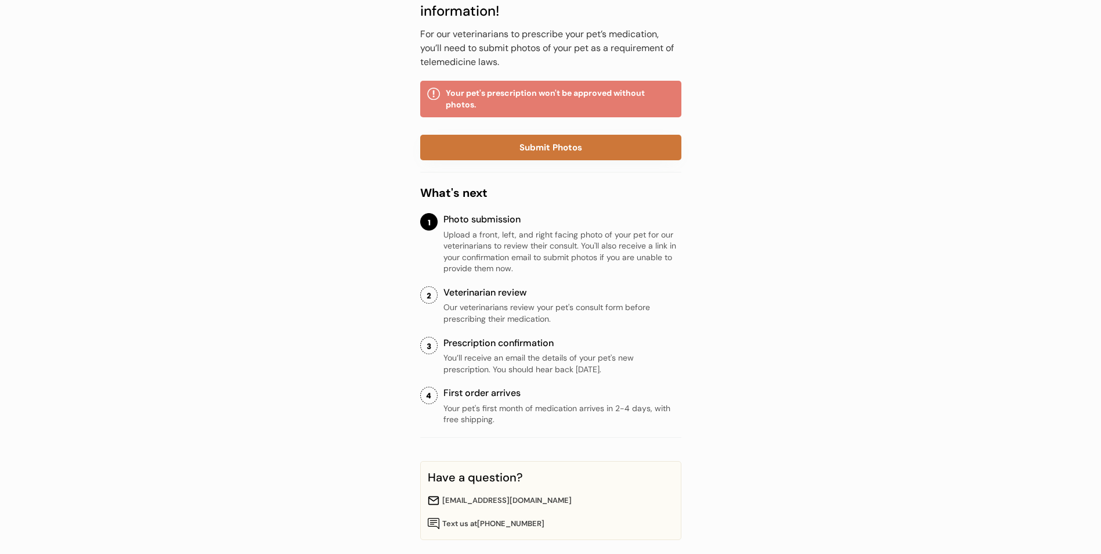
click at [562, 147] on button "Submit Photos" at bounding box center [550, 148] width 261 height 26
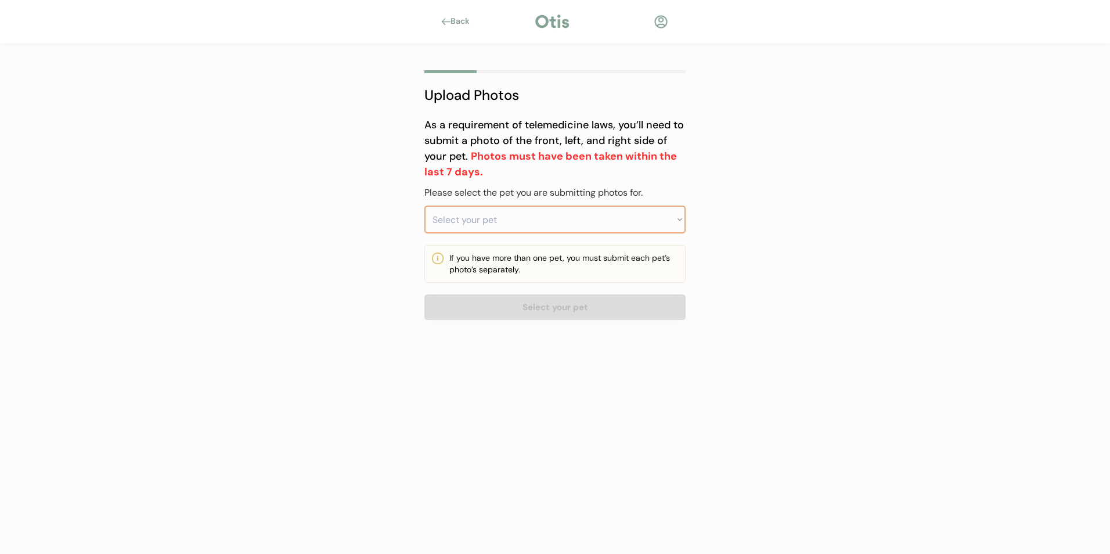
click at [456, 224] on select "Select your pet" at bounding box center [554, 219] width 261 height 28
click at [616, 221] on select "Select your pet" at bounding box center [554, 219] width 261 height 28
click at [287, 172] on div "Back Upload Photos As a requirement of telemedicine laws, you’ll need to submit…" at bounding box center [555, 277] width 1110 height 554
click at [655, 215] on select "Select your pet Tuck" at bounding box center [554, 219] width 261 height 28
select select ""1348695171700984260__LOOKUP__1760460679022x752470615971856400""
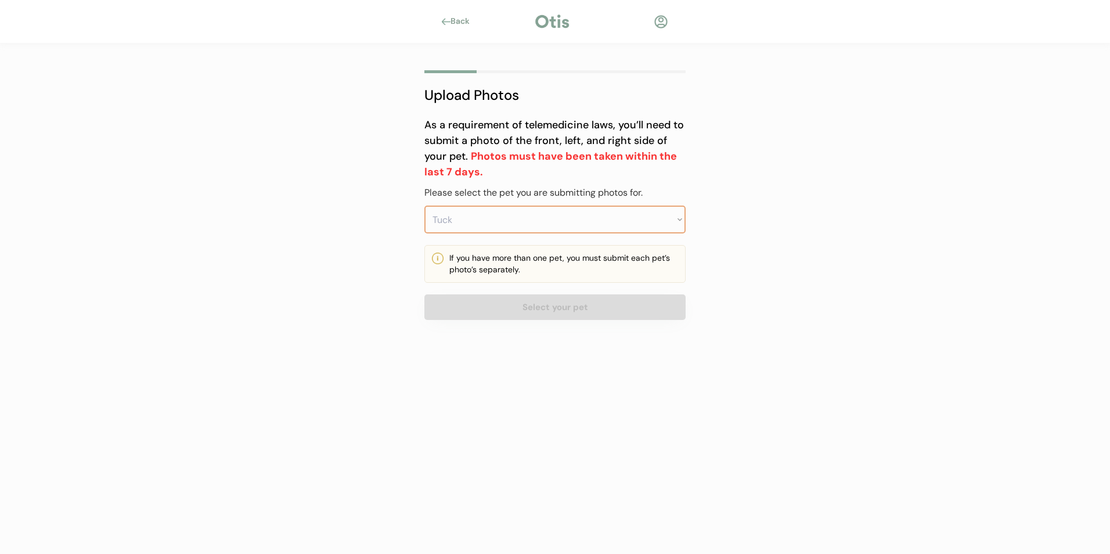
click at [424, 205] on select "Select your pet Tuck" at bounding box center [554, 219] width 261 height 28
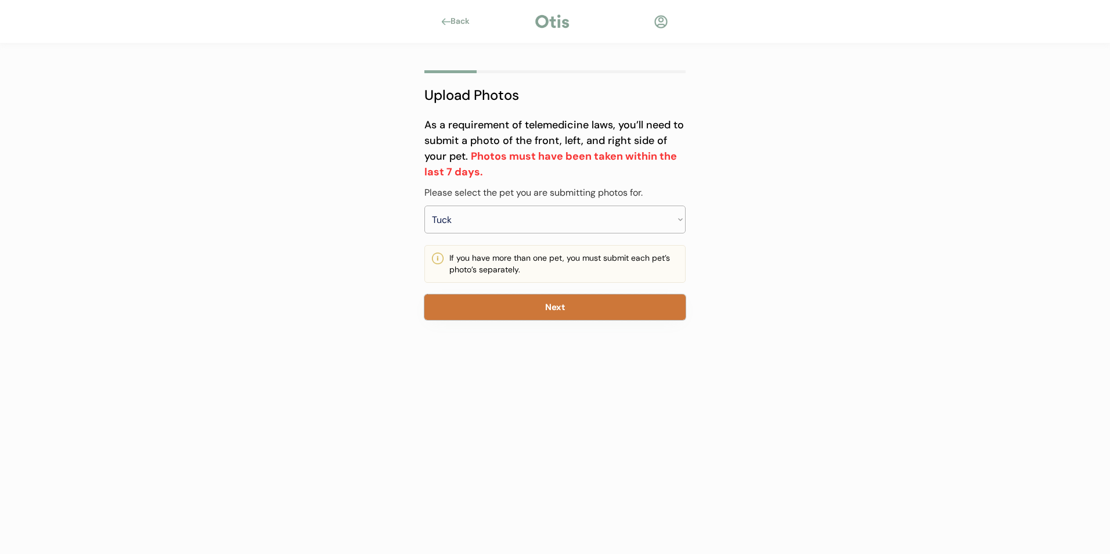
click at [522, 304] on button "Next" at bounding box center [554, 307] width 261 height 26
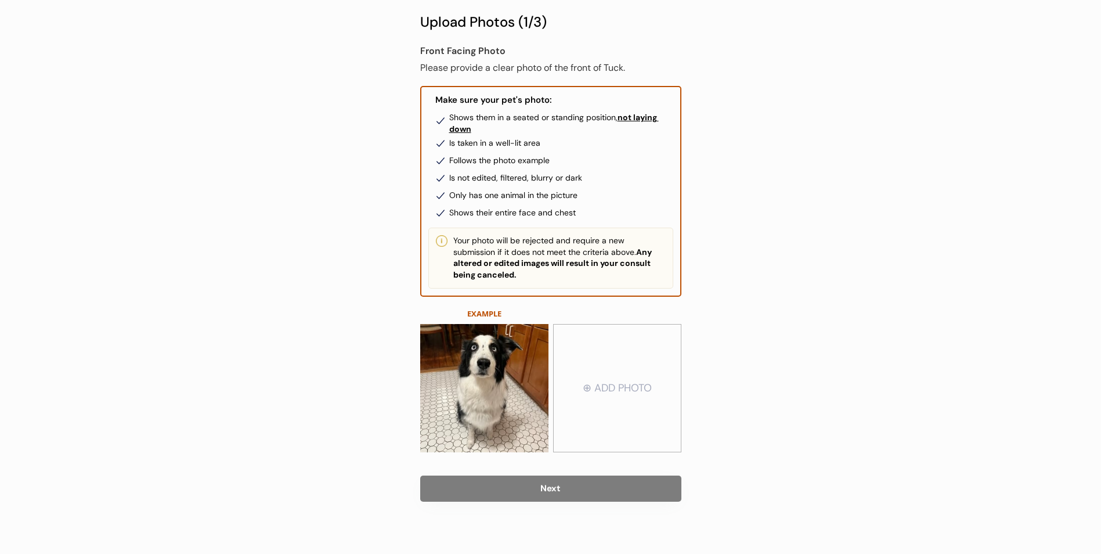
scroll to position [79, 0]
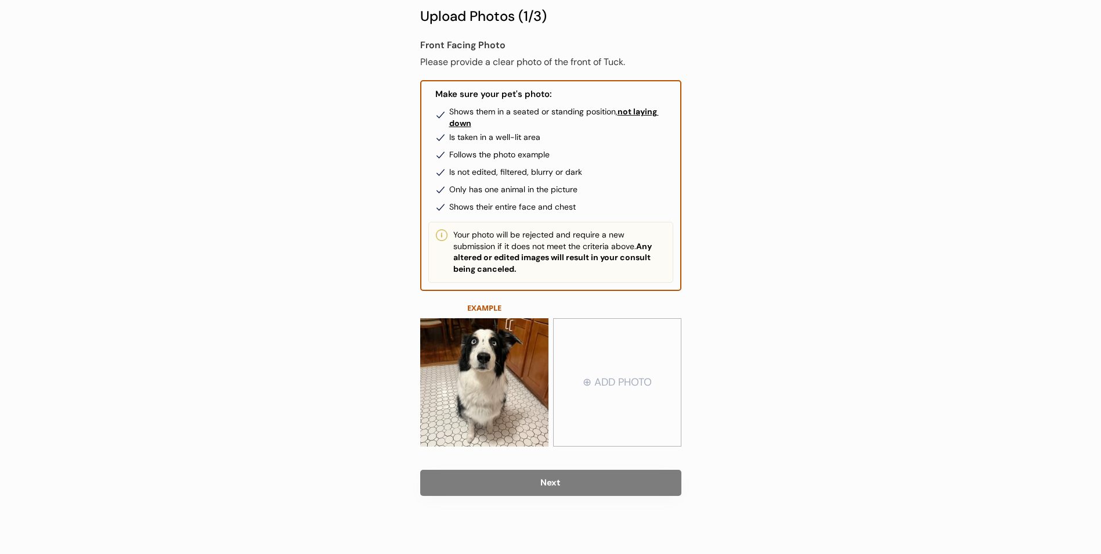
click at [619, 366] on input "file" at bounding box center [617, 382] width 127 height 127
click at [589, 393] on input "file" at bounding box center [617, 382] width 127 height 127
type input "C:\fakepath\(Upload-from-mobile-1760461078)IMG_2753.jpeg"
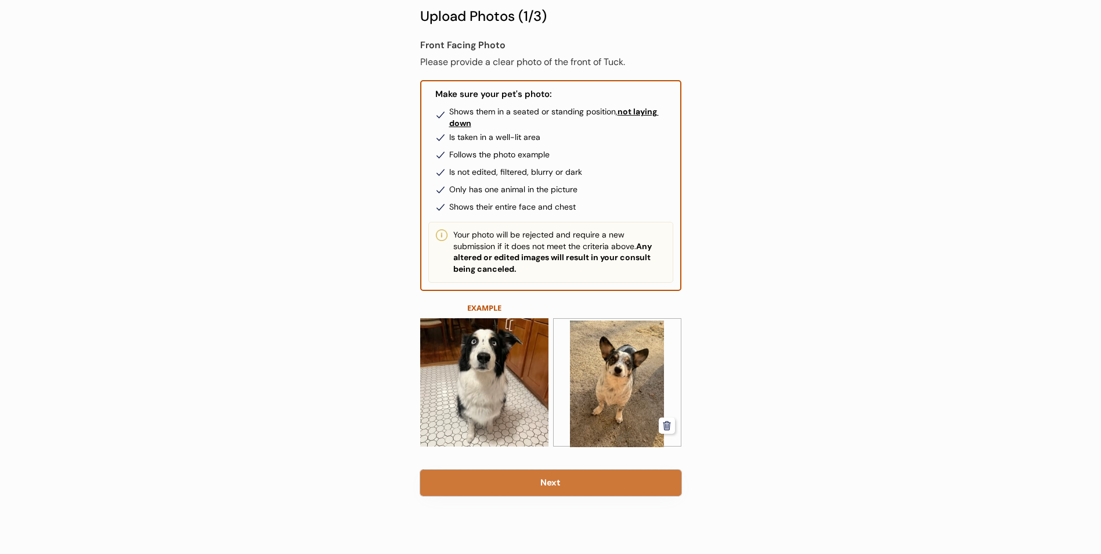
click at [560, 478] on button "Next" at bounding box center [550, 483] width 261 height 26
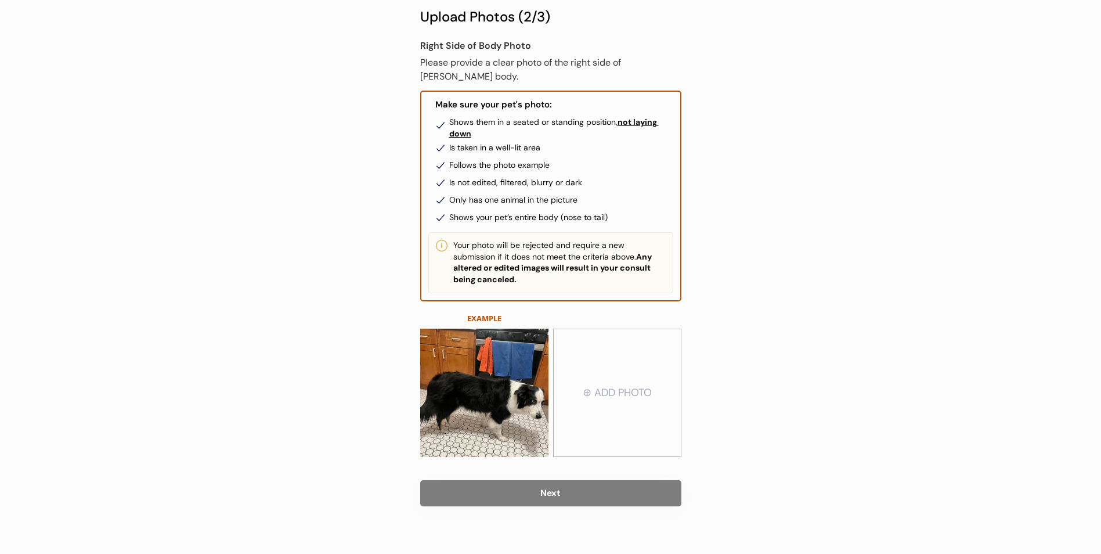
scroll to position [79, 0]
click at [612, 386] on input "file" at bounding box center [617, 392] width 127 height 127
type input "C:\fakepath\(Upload-from-mobile-1760461158)IMG_2755.jpeg"
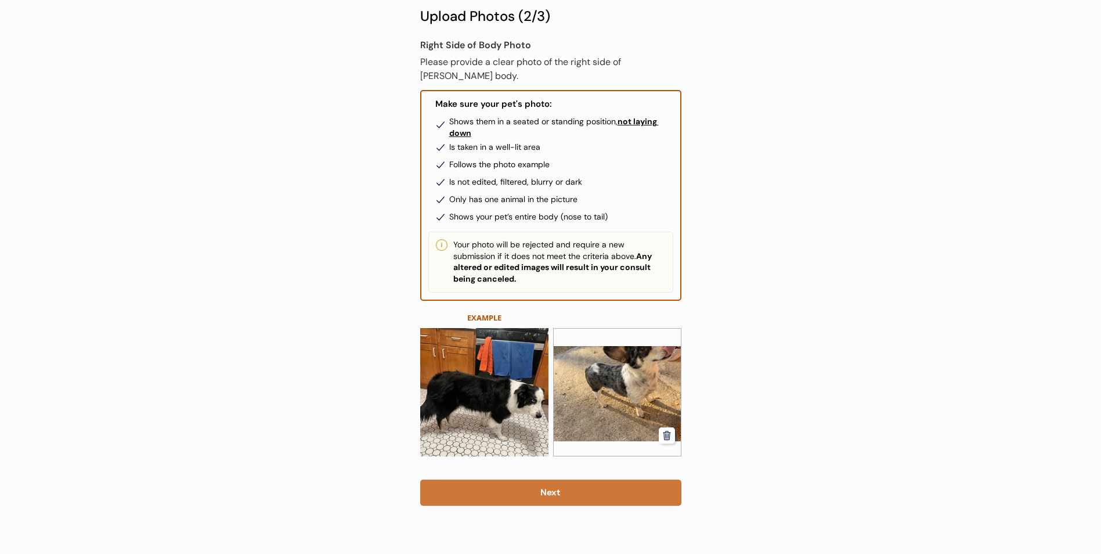
click at [568, 481] on button "Next" at bounding box center [550, 492] width 261 height 26
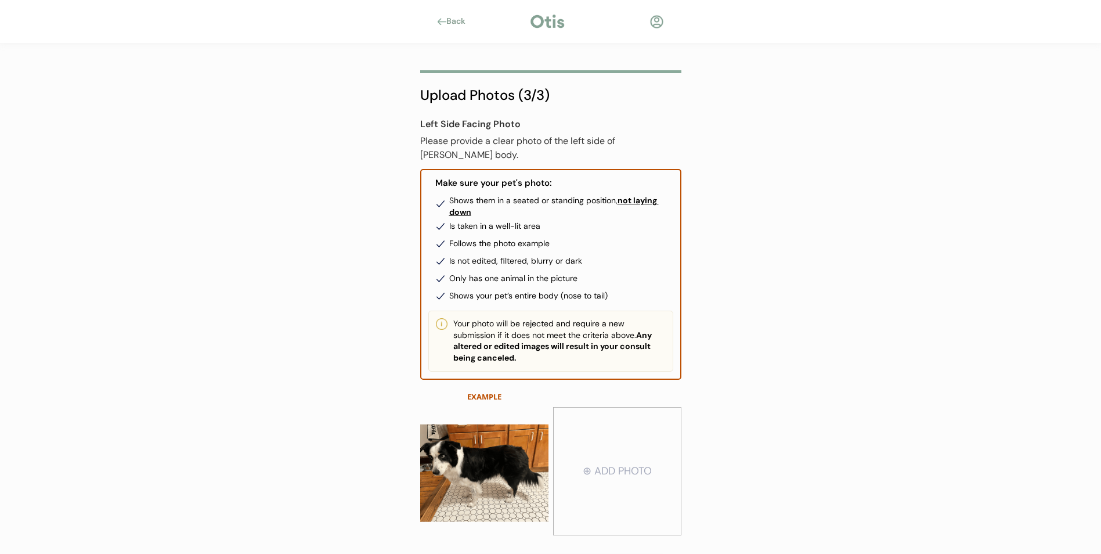
click at [611, 458] on input "file" at bounding box center [617, 471] width 127 height 127
type input "C:\fakepath\(Upload-from-mobile-1760461261)IMG_2754.jpeg"
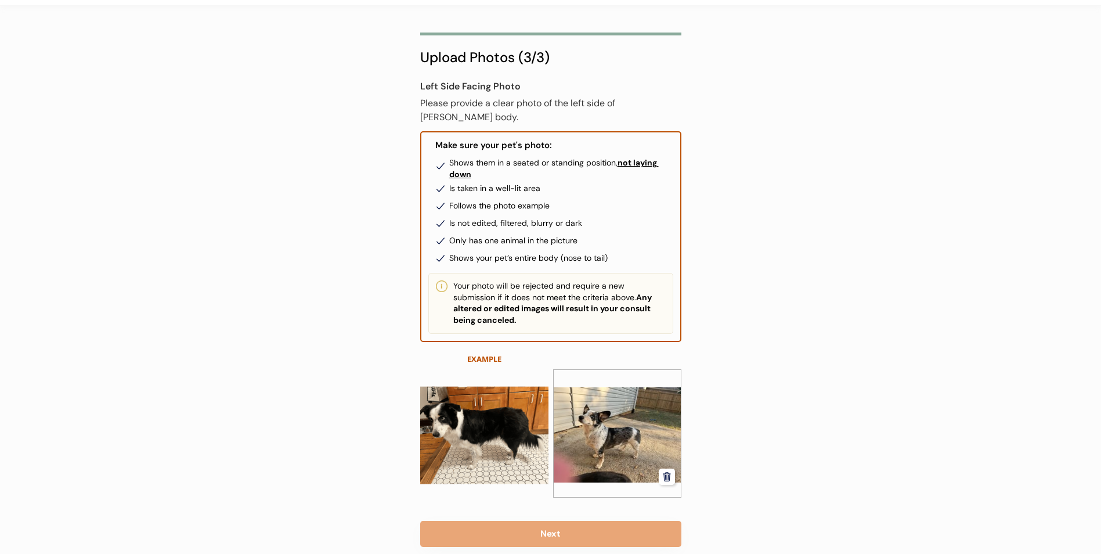
scroll to position [79, 0]
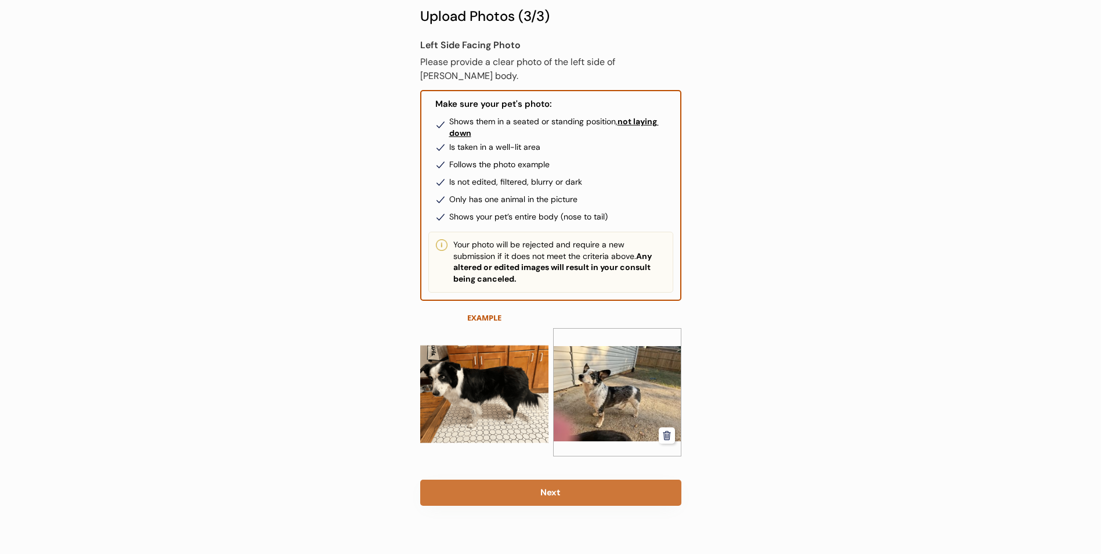
click at [552, 484] on button "Next" at bounding box center [550, 492] width 261 height 26
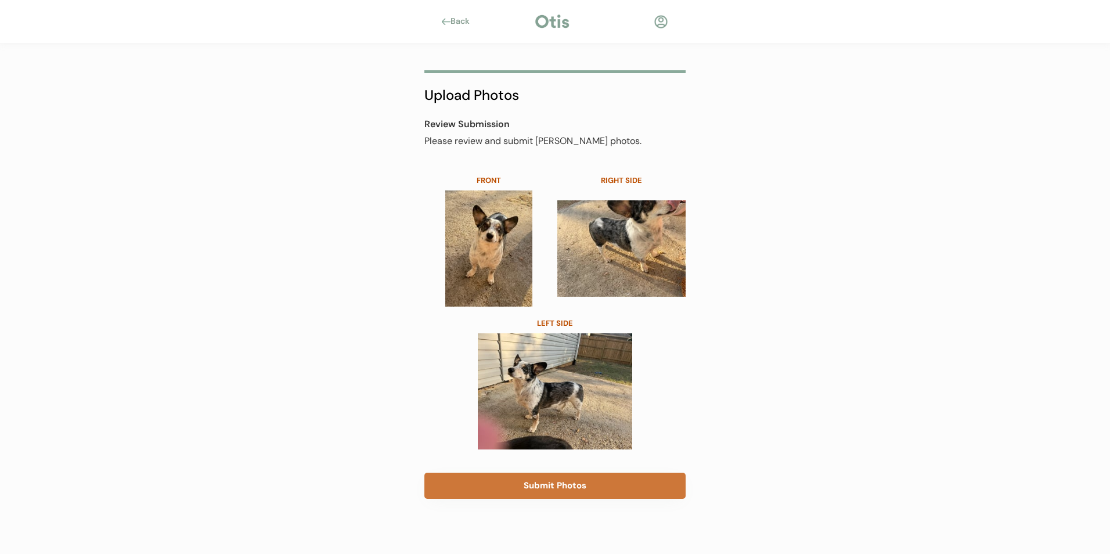
click at [571, 486] on button "Submit Photos" at bounding box center [554, 485] width 261 height 26
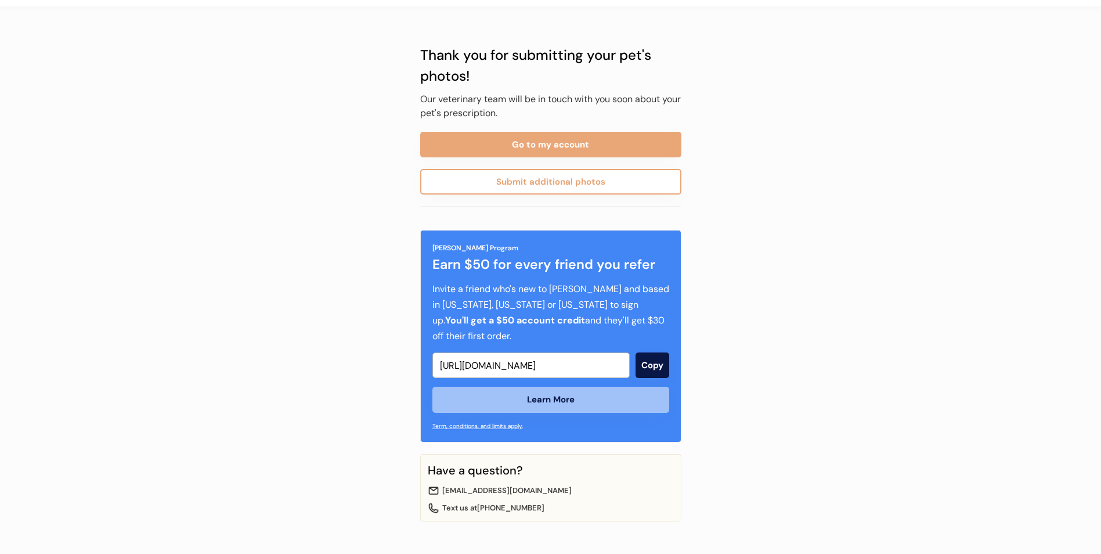
scroll to position [86, 0]
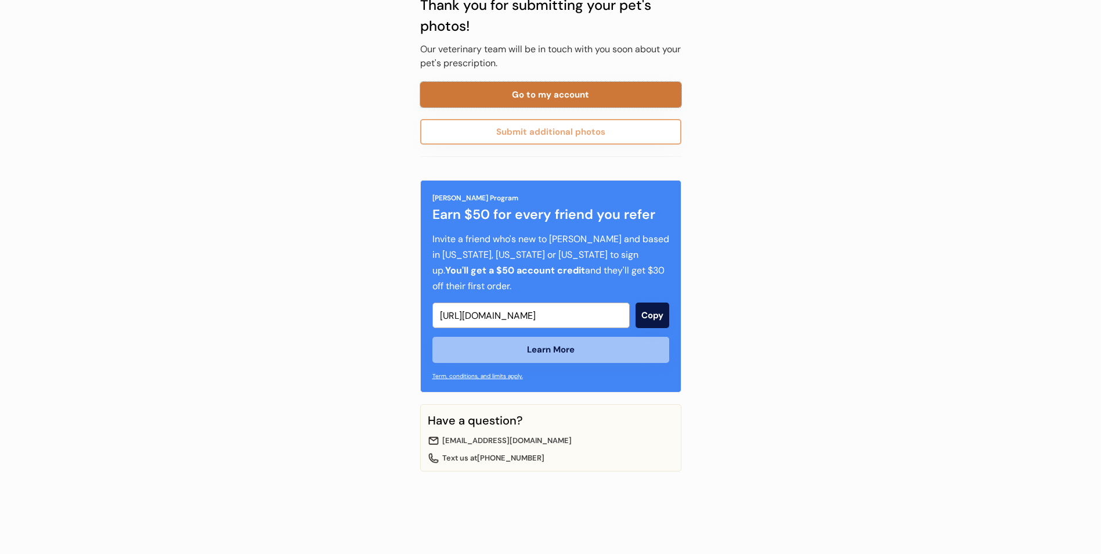
click at [561, 89] on button "Go to my account" at bounding box center [550, 95] width 261 height 26
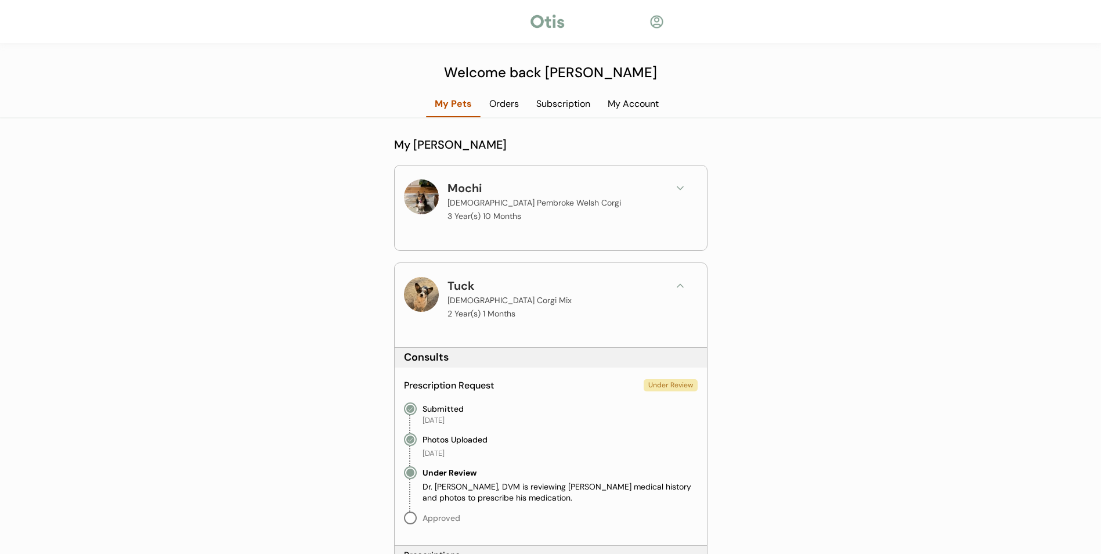
click at [672, 282] on button at bounding box center [680, 285] width 17 height 17
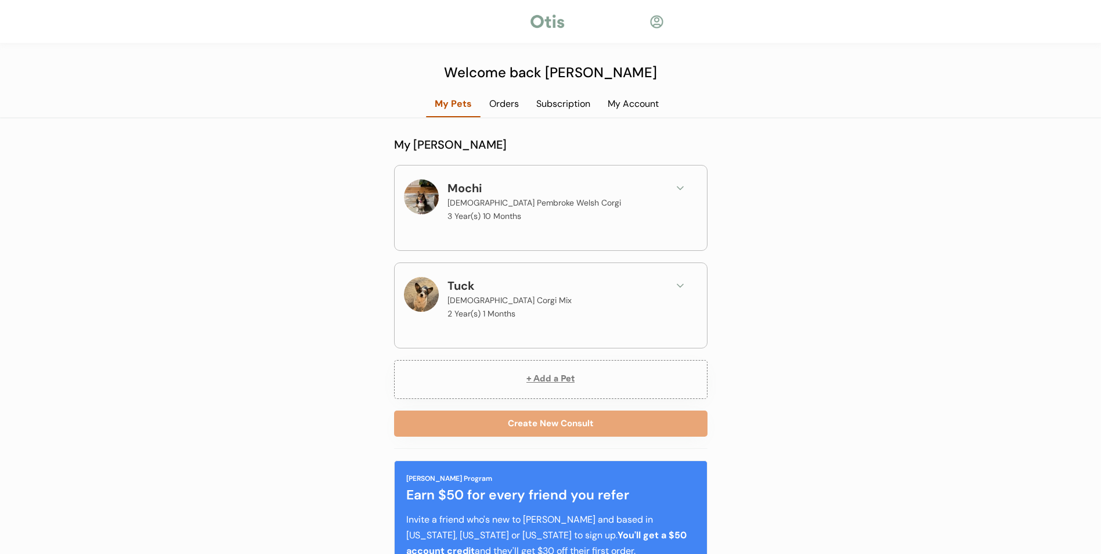
click at [438, 290] on div at bounding box center [421, 294] width 35 height 35
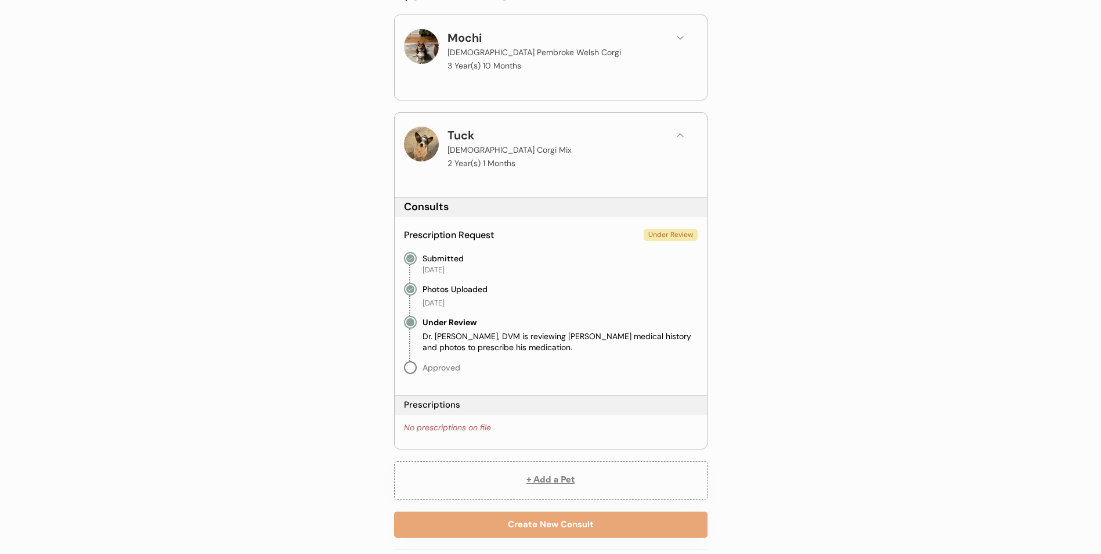
scroll to position [232, 0]
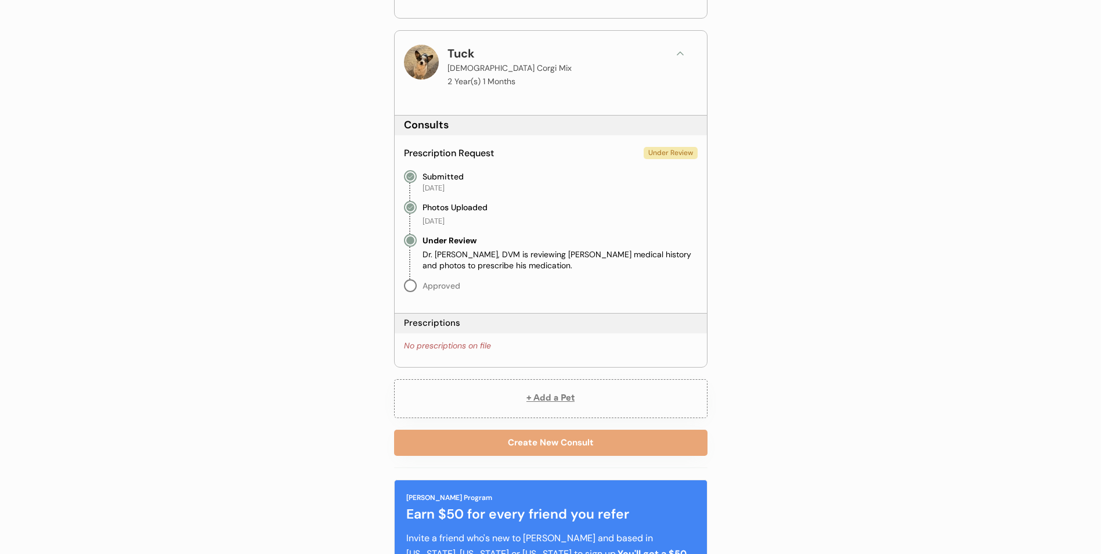
click at [418, 62] on div at bounding box center [421, 62] width 35 height 35
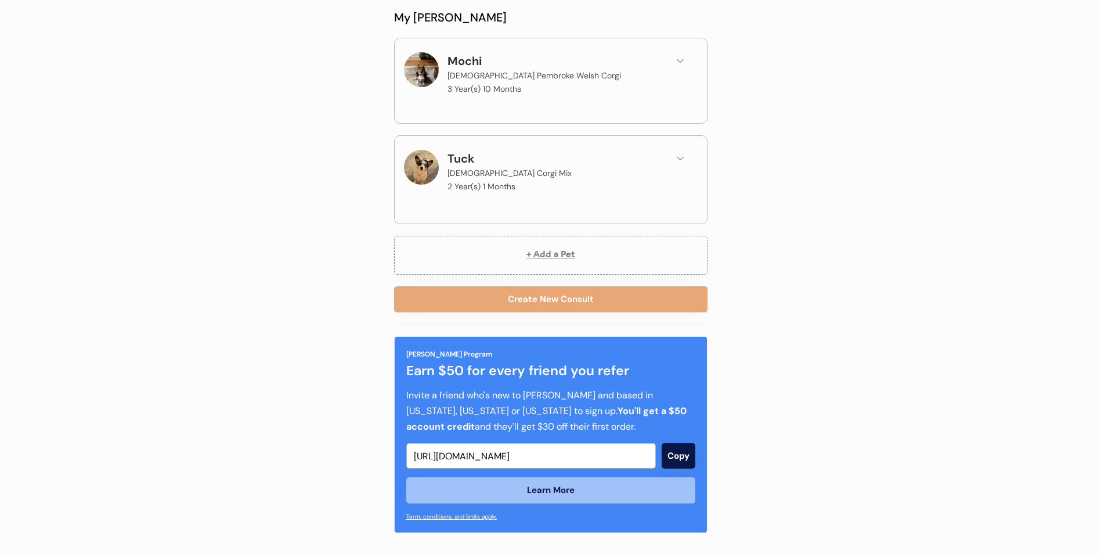
click at [418, 62] on div at bounding box center [421, 69] width 35 height 35
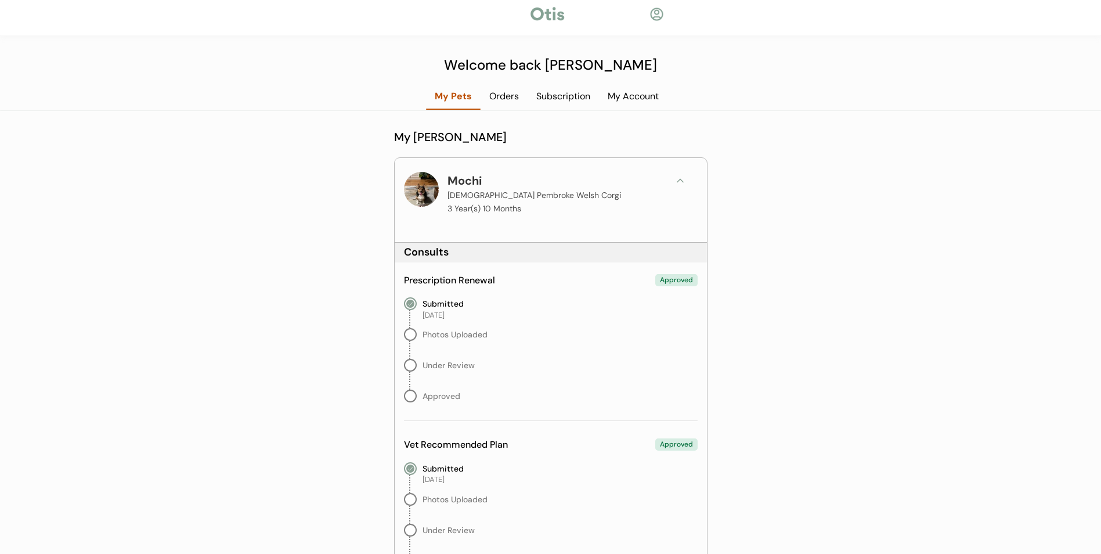
scroll to position [0, 0]
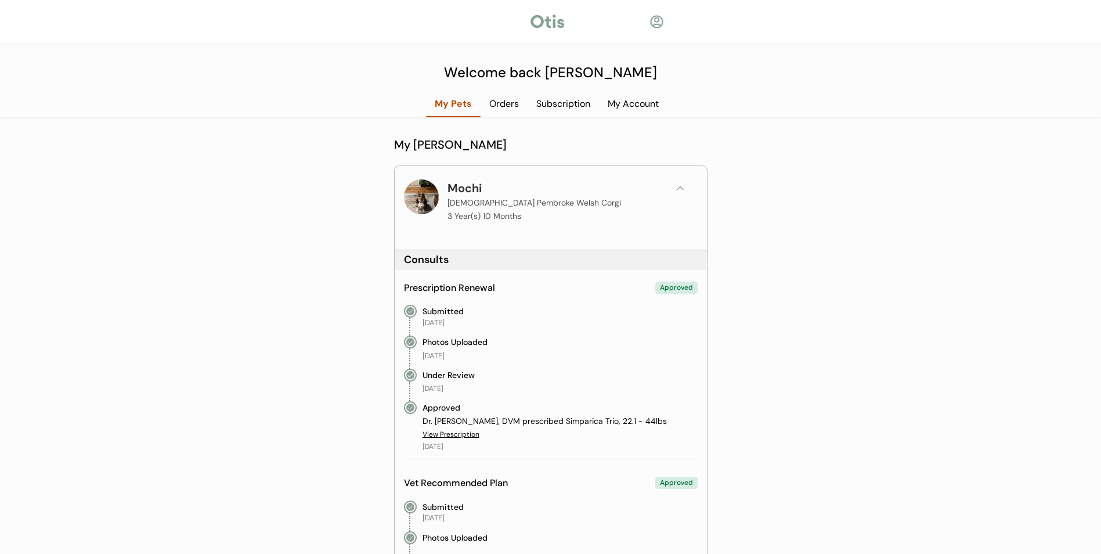
click at [649, 102] on div "My Account" at bounding box center [633, 104] width 68 height 13
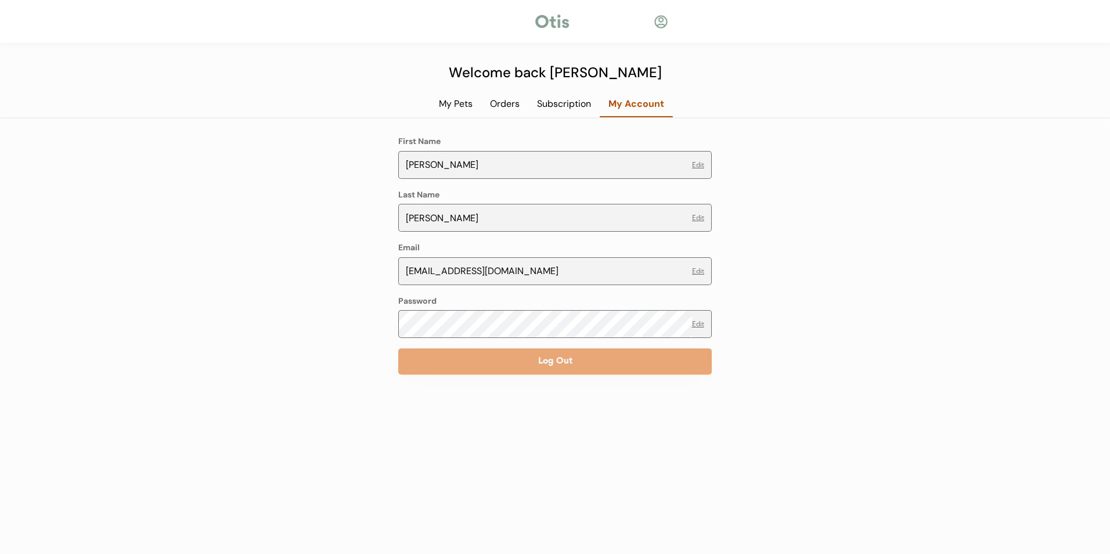
click at [559, 100] on div "Subscription" at bounding box center [563, 104] width 71 height 13
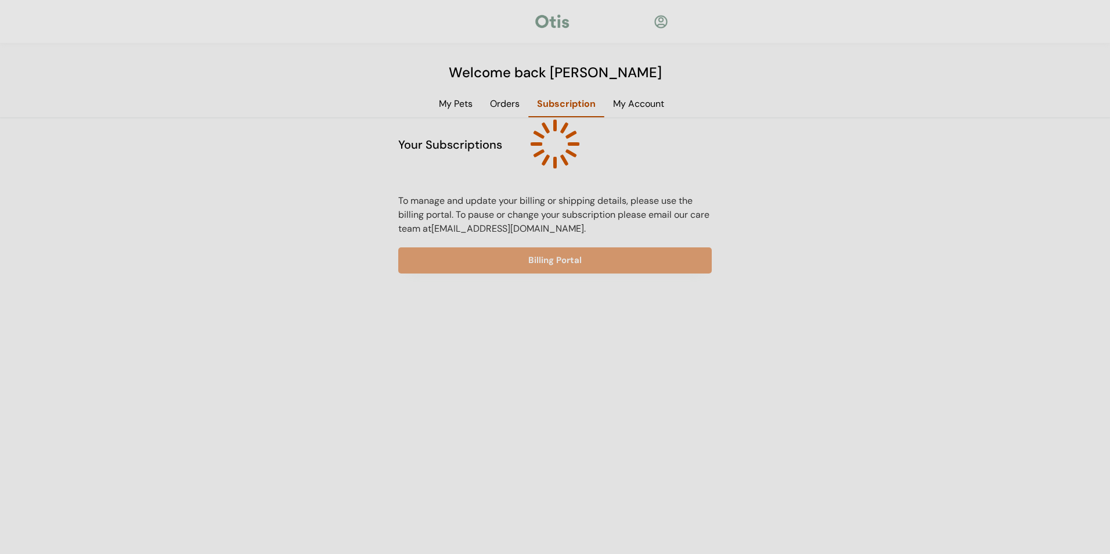
click at [461, 105] on div at bounding box center [555, 277] width 1110 height 554
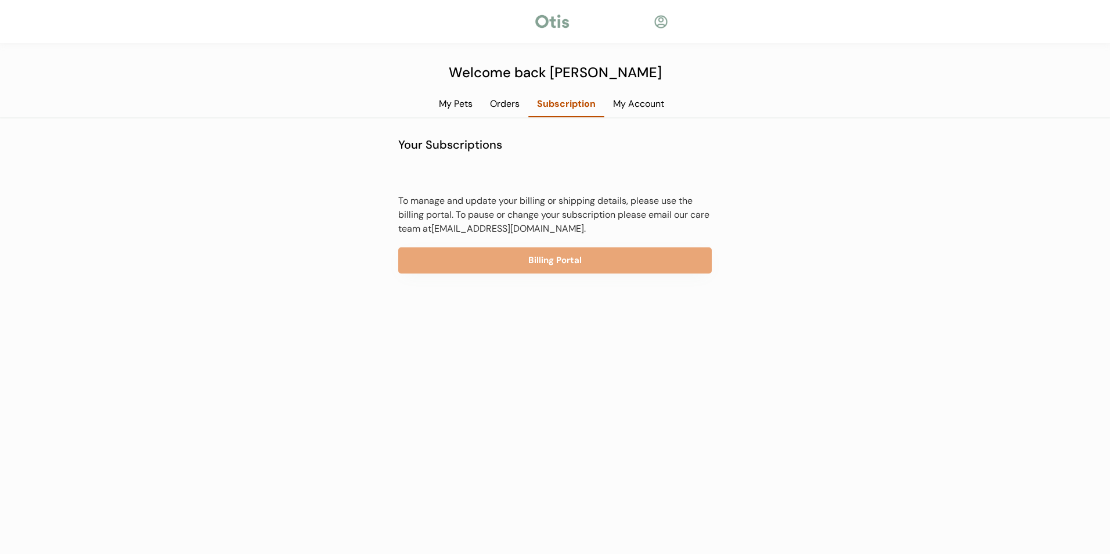
click at [466, 103] on div "My Pets" at bounding box center [455, 104] width 51 height 13
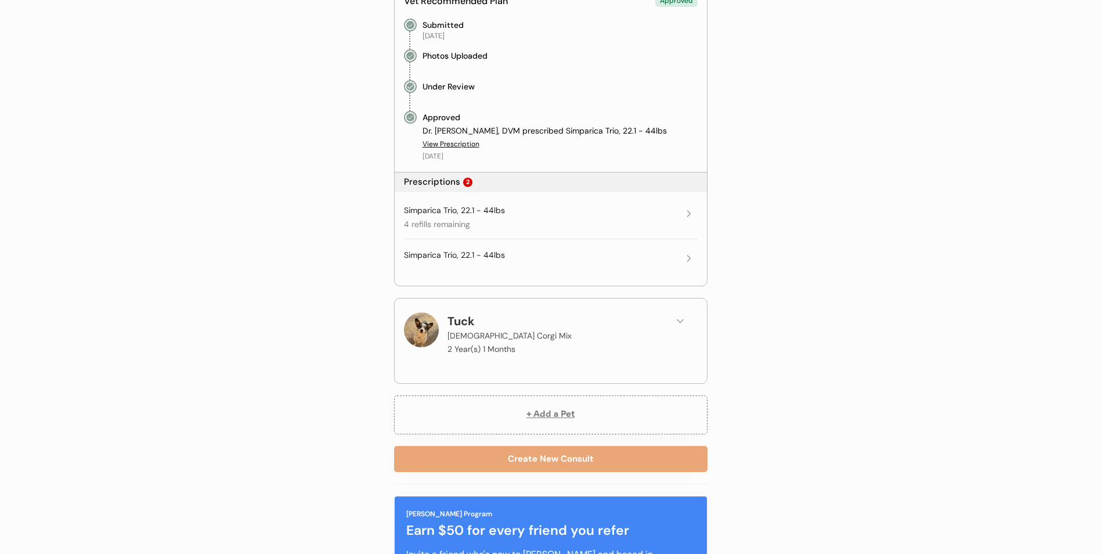
scroll to position [522, 0]
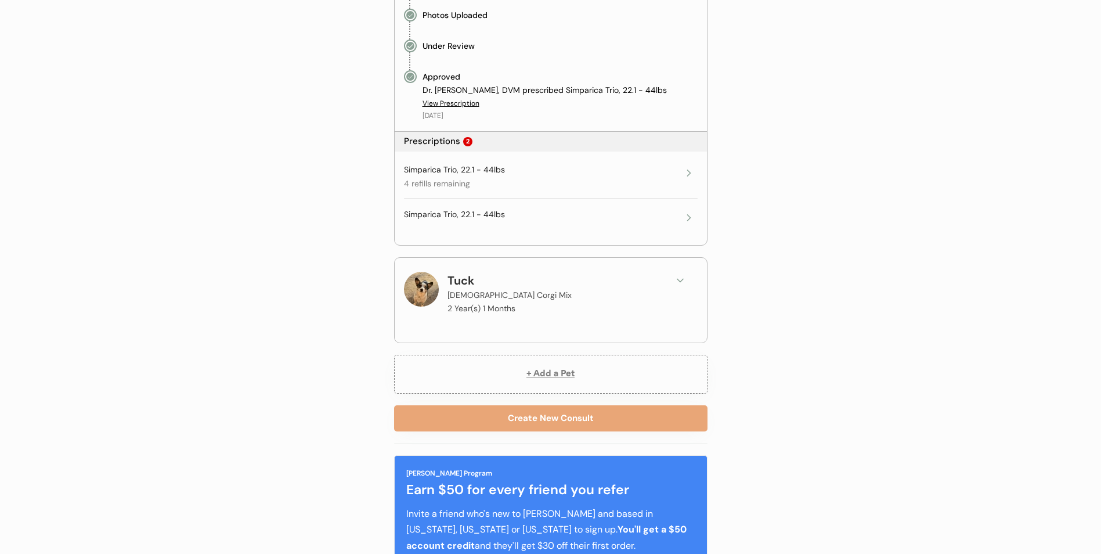
click at [462, 285] on div "Tuck" at bounding box center [470, 280] width 44 height 17
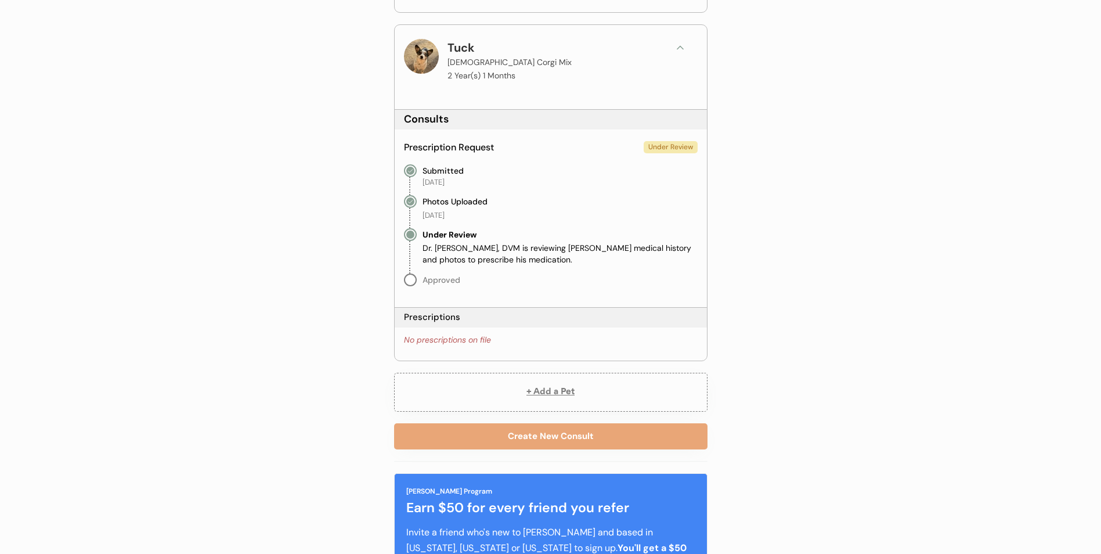
scroll to position [871, 0]
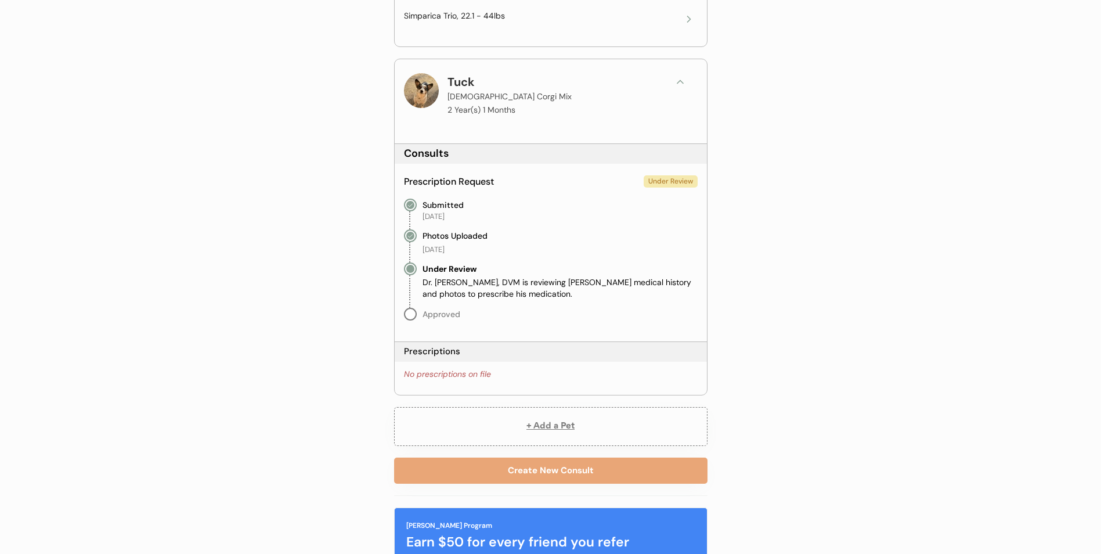
click at [420, 92] on div at bounding box center [421, 90] width 35 height 35
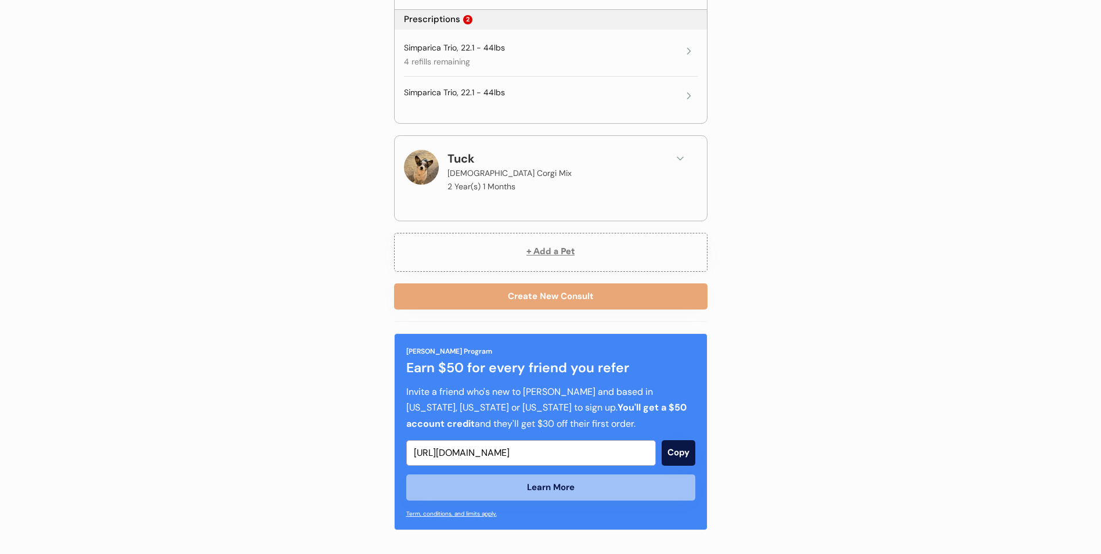
scroll to position [644, 0]
click at [422, 164] on div at bounding box center [421, 167] width 35 height 35
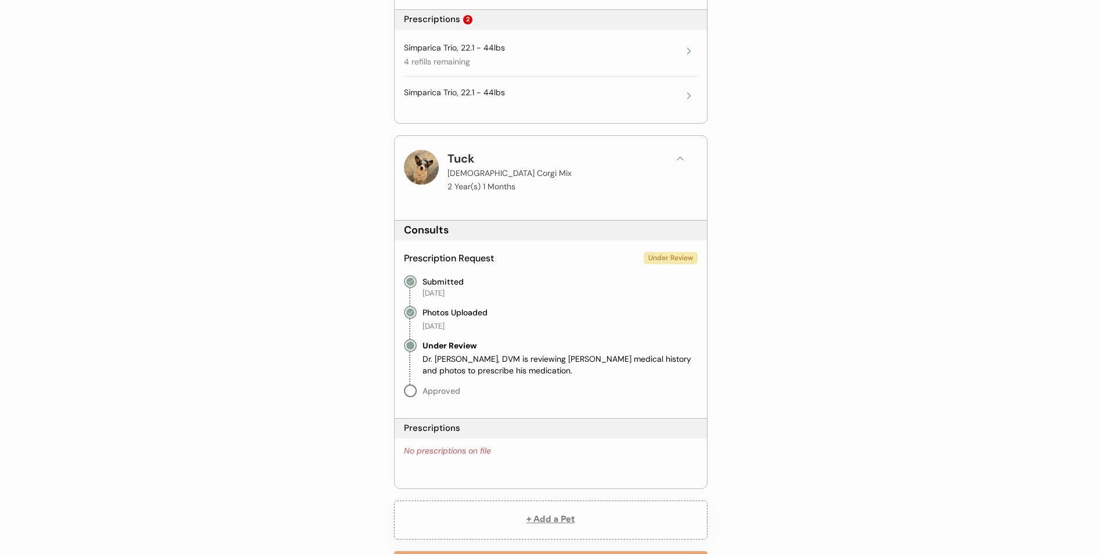
scroll to position [721, 0]
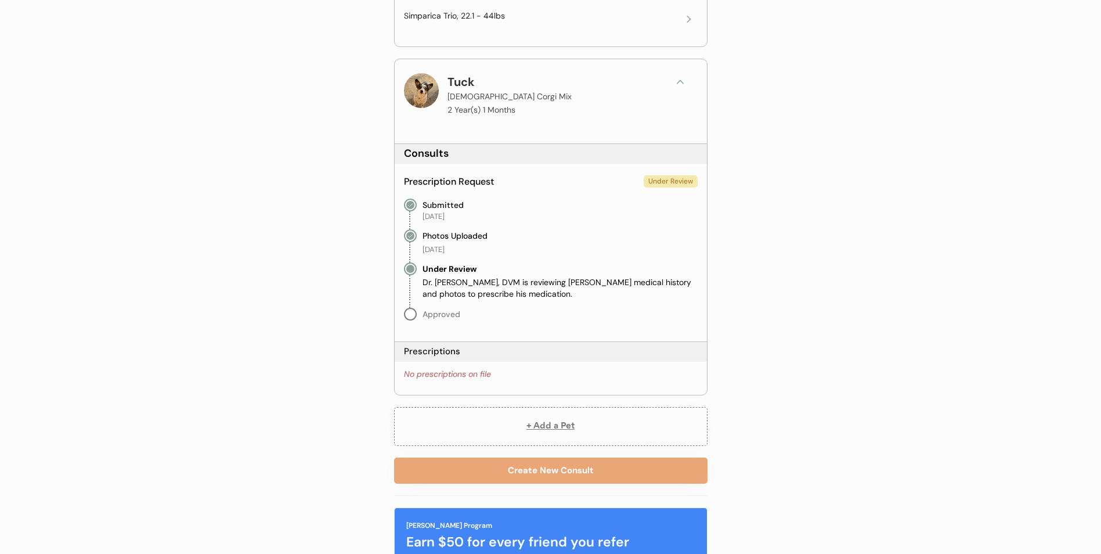
click at [456, 211] on div "Submitted" at bounding box center [443, 205] width 41 height 13
click at [455, 235] on div "Photos Uploaded" at bounding box center [455, 235] width 65 height 13
click at [472, 273] on div "Under Review" at bounding box center [450, 268] width 54 height 13
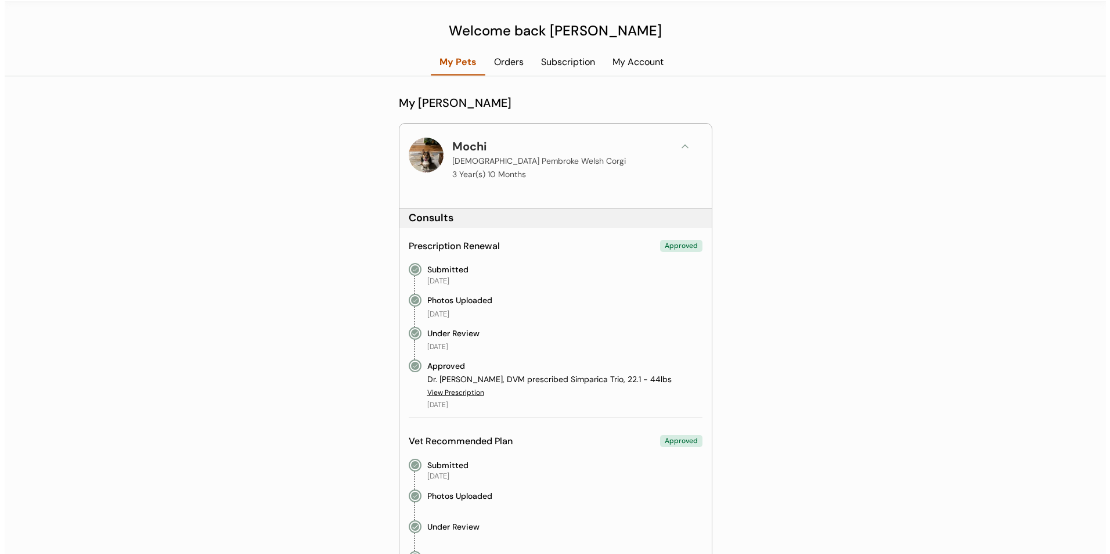
scroll to position [0, 0]
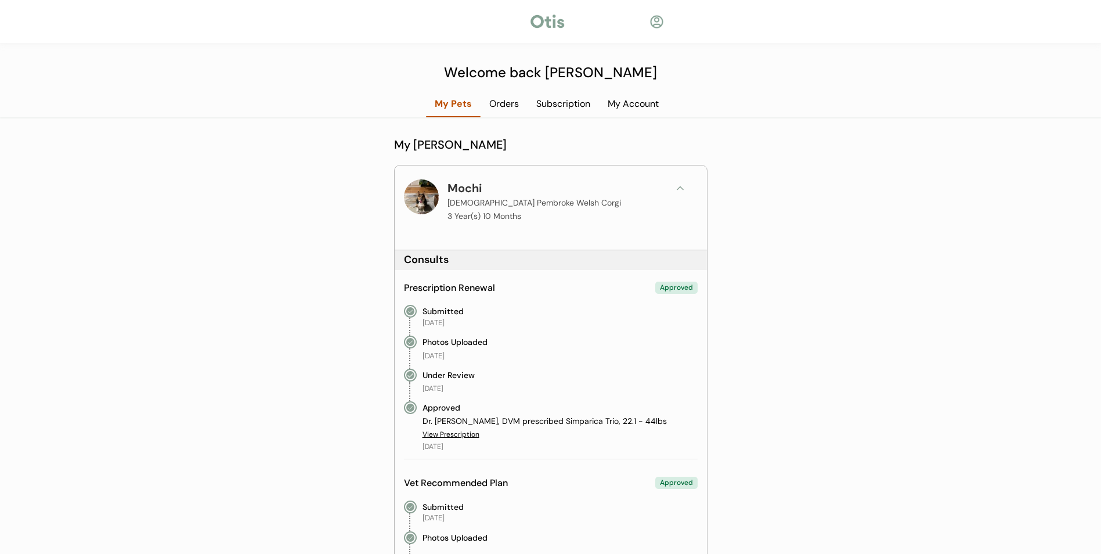
click at [436, 194] on div at bounding box center [421, 196] width 35 height 35
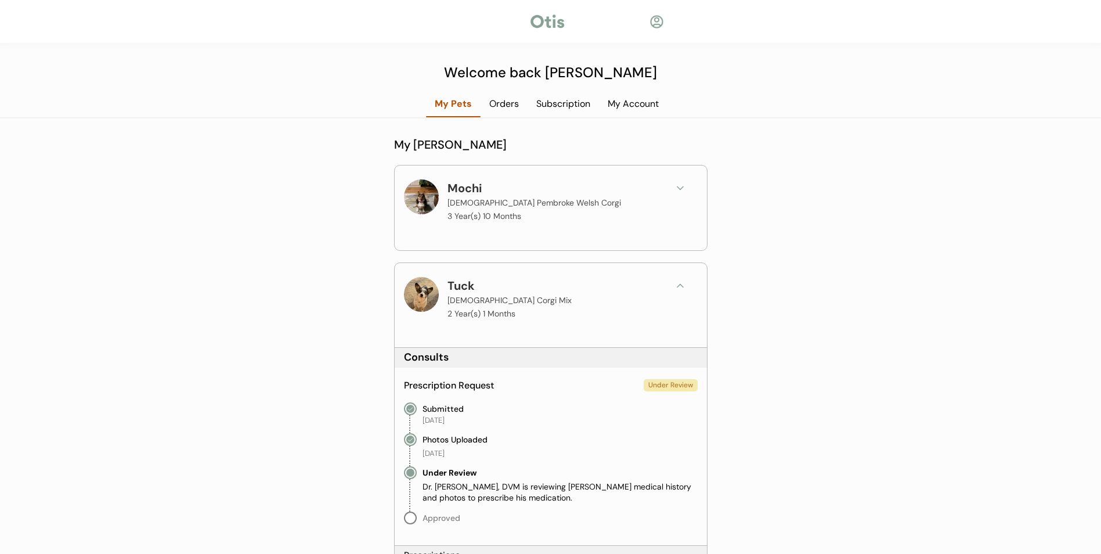
click at [399, 190] on div "Mochi [DEMOGRAPHIC_DATA] Pembroke Welsh Corgi 3 Year(s) 10 Months" at bounding box center [551, 205] width 312 height 81
click at [422, 194] on div at bounding box center [421, 196] width 35 height 35
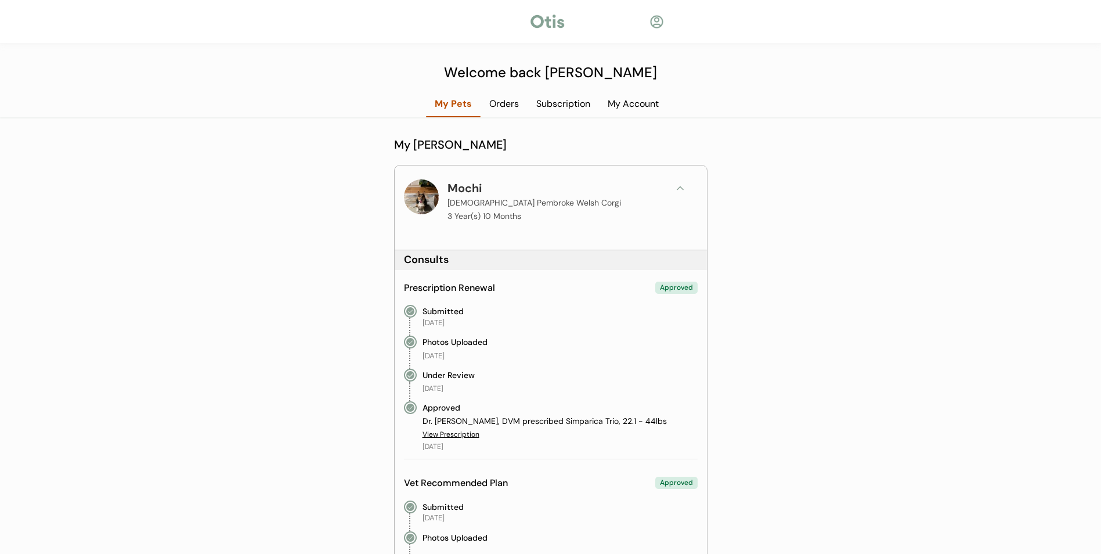
click at [503, 102] on div "Orders" at bounding box center [504, 104] width 47 height 13
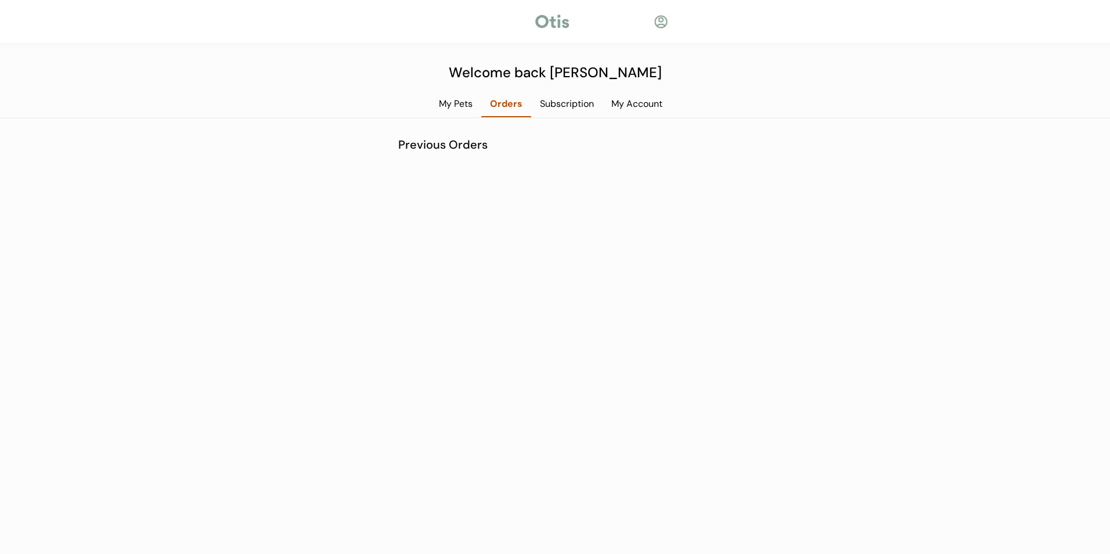
click at [551, 102] on div "Subscription" at bounding box center [566, 104] width 71 height 13
